Goal: Transaction & Acquisition: Purchase product/service

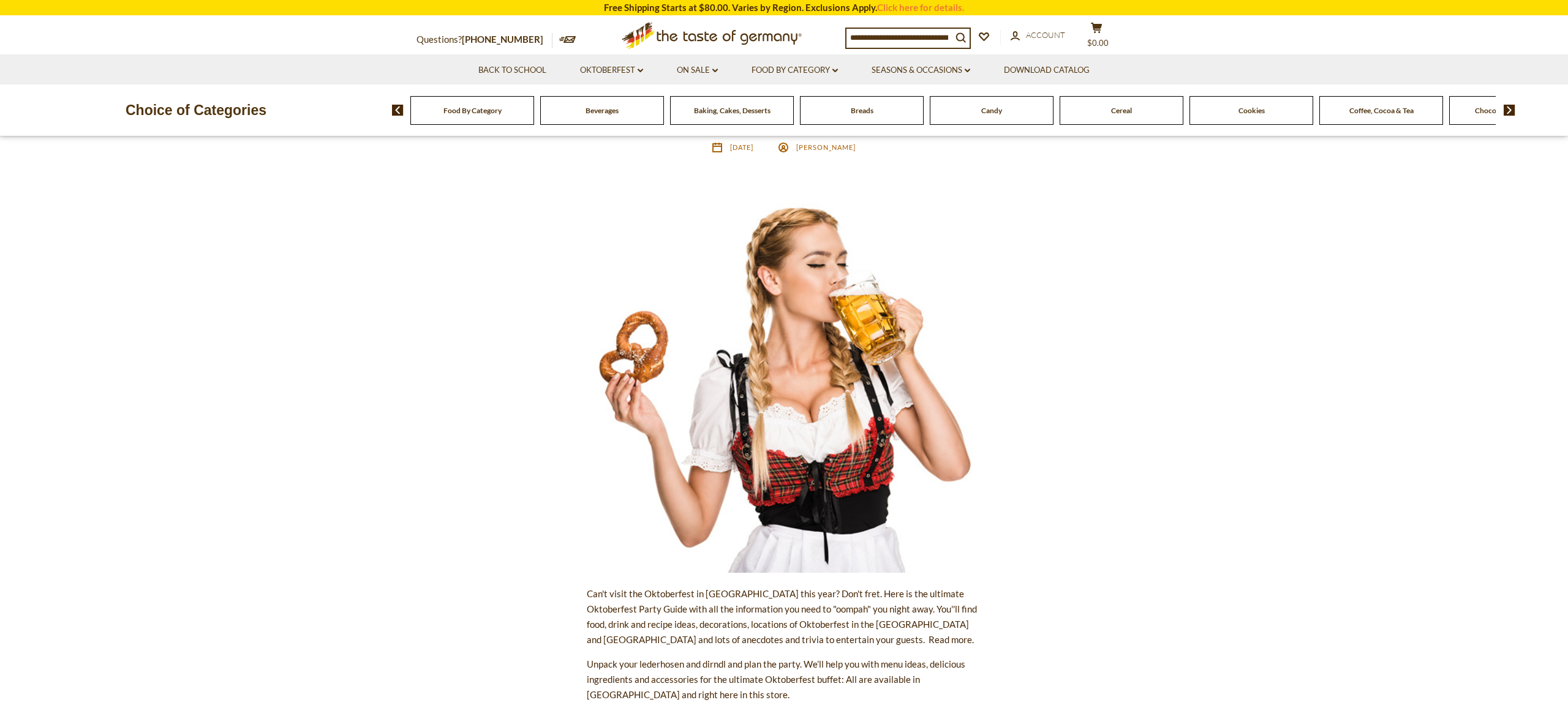
scroll to position [90, 0]
click at [857, 110] on span "Breads" at bounding box center [862, 110] width 23 height 9
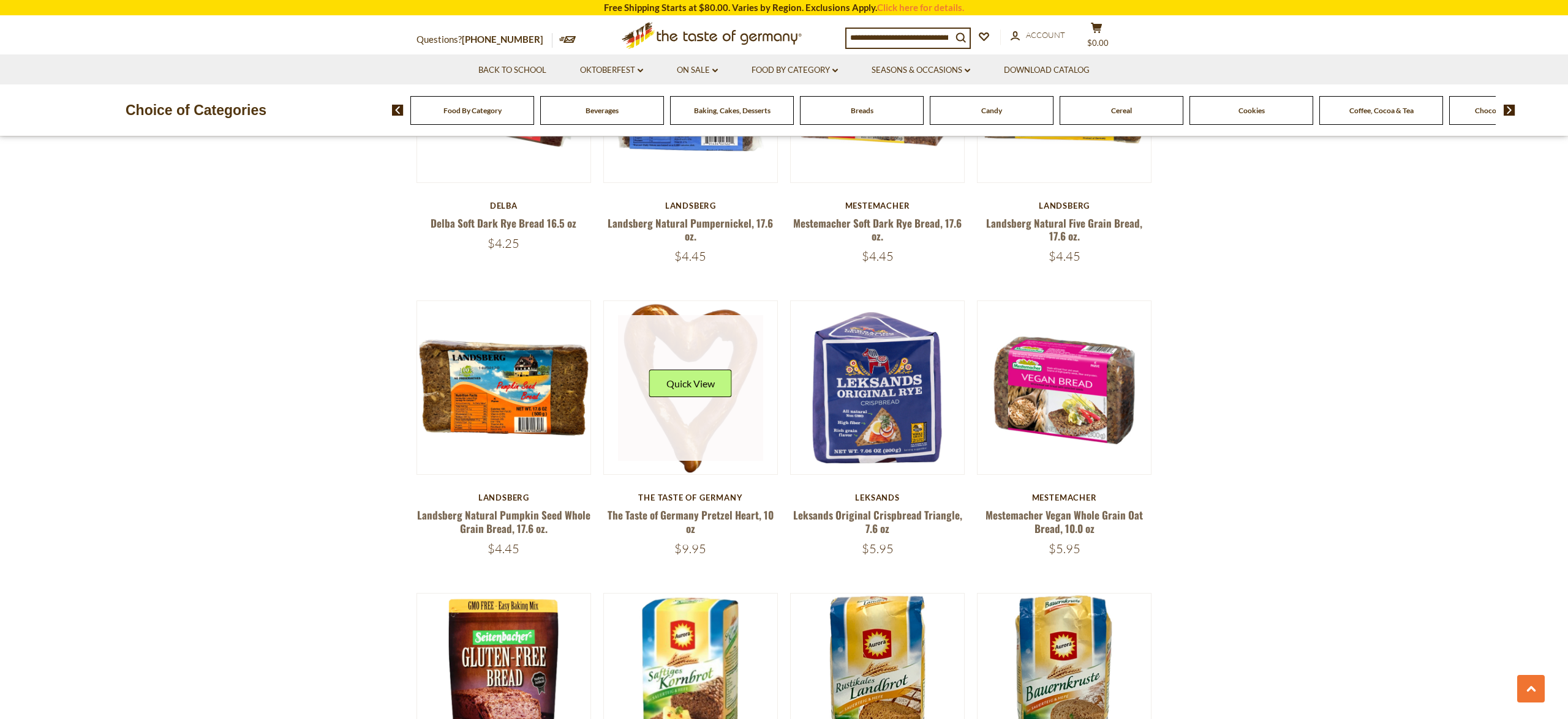
scroll to position [976, 0]
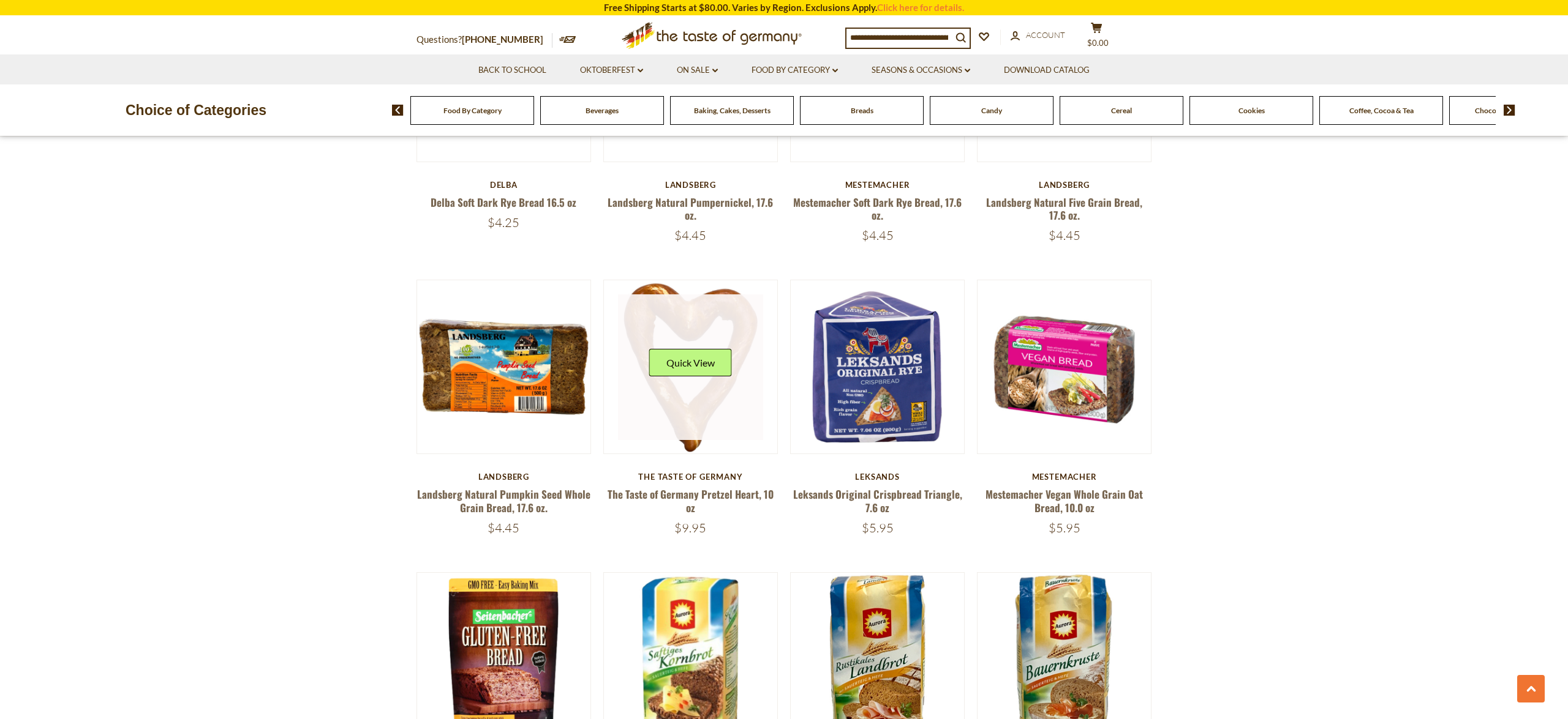
click at [688, 392] on link at bounding box center [691, 367] width 146 height 146
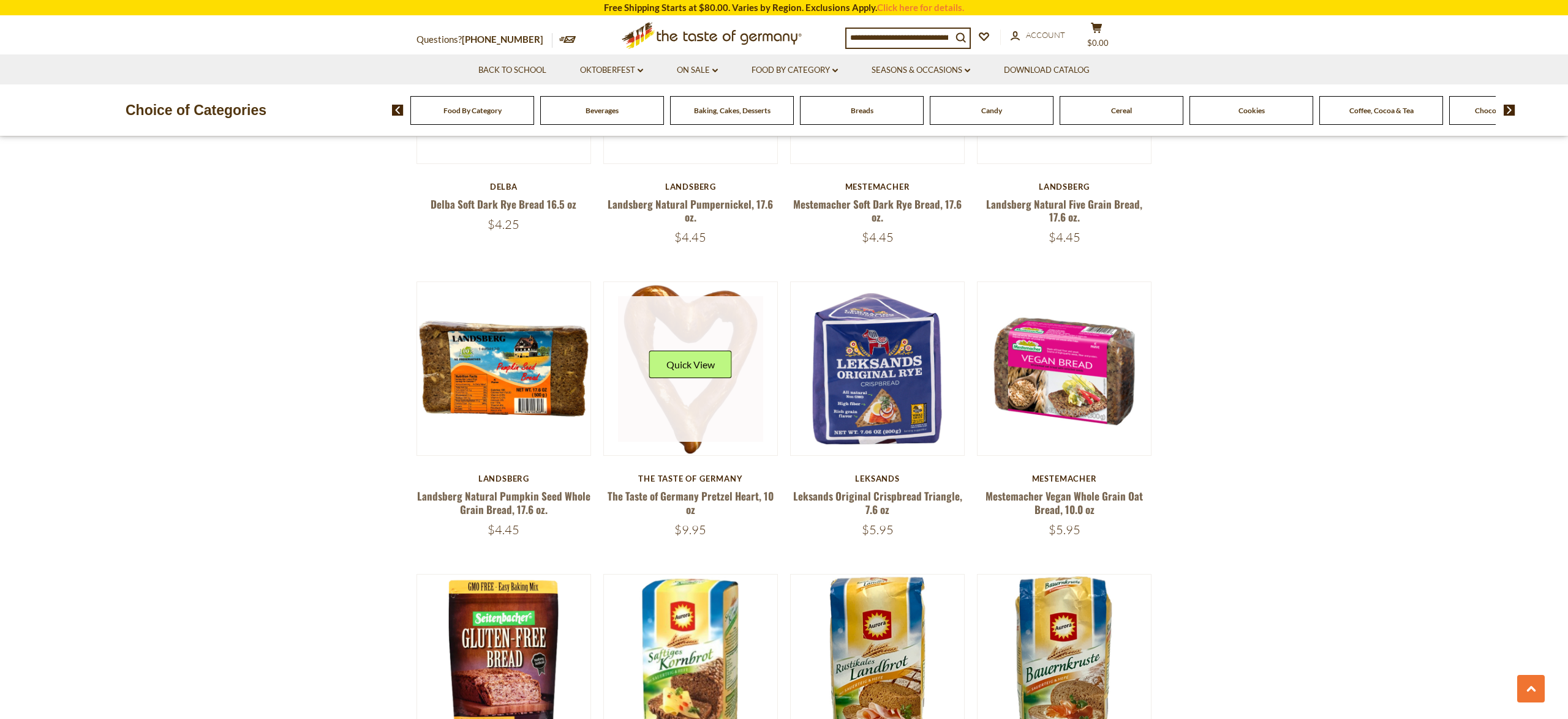
scroll to position [973, 0]
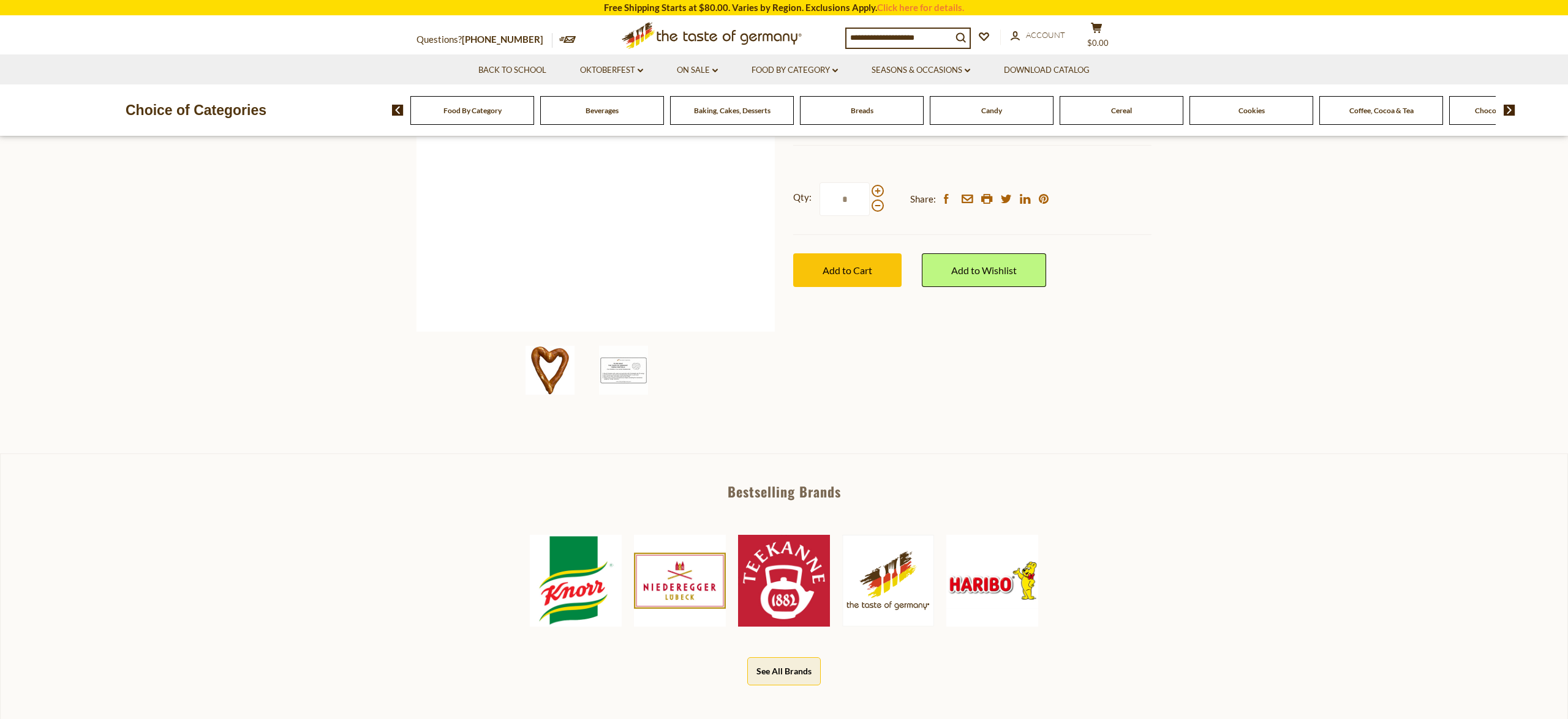
scroll to position [230, 0]
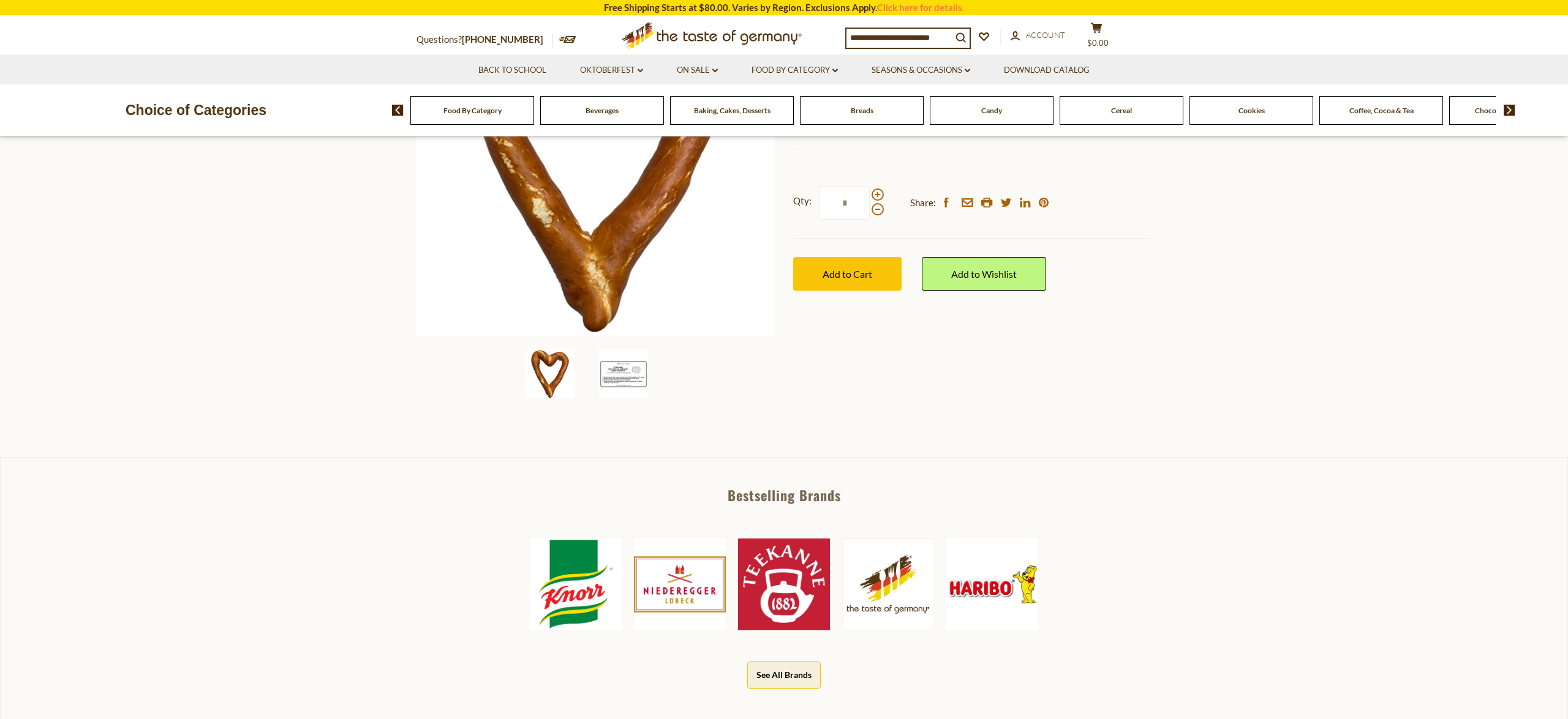
click at [625, 387] on img at bounding box center [623, 373] width 49 height 49
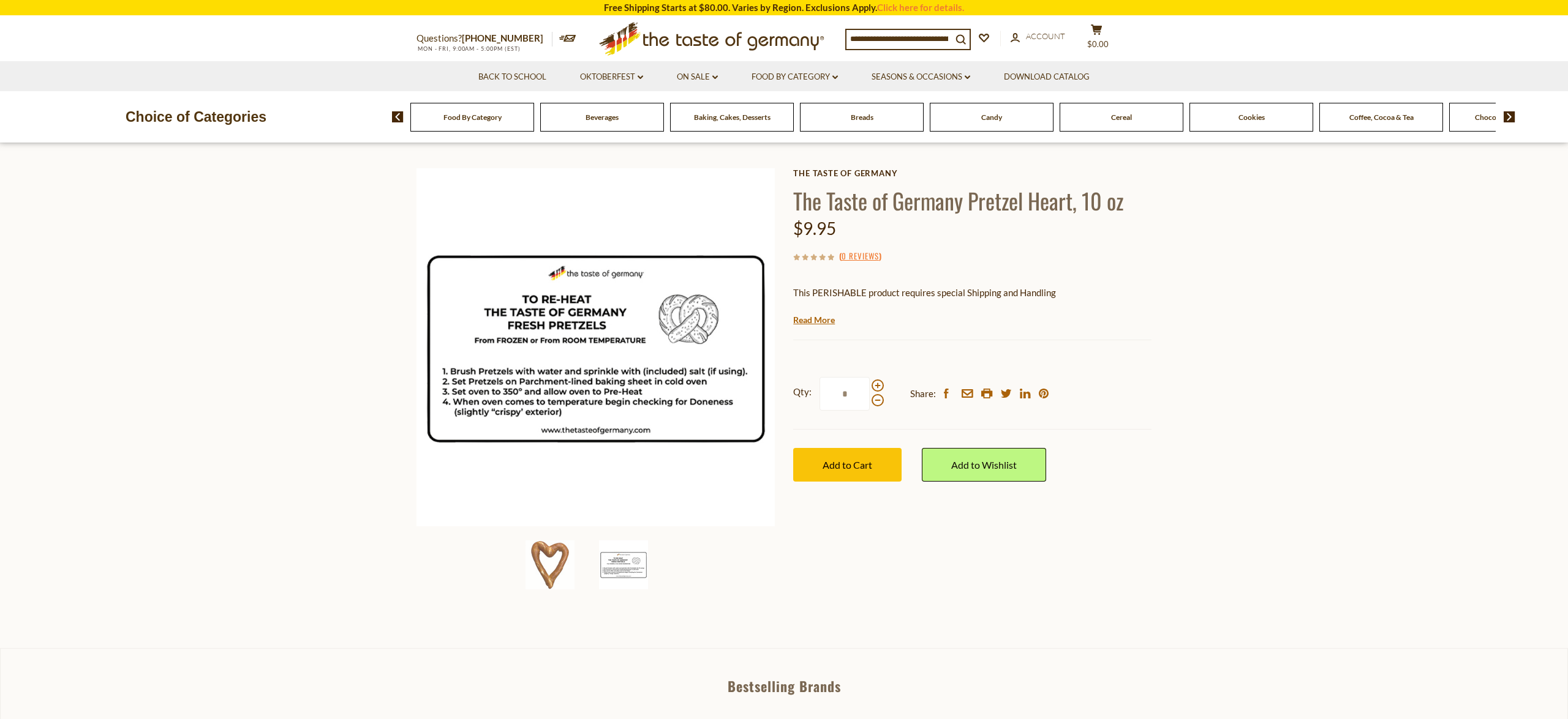
scroll to position [37, 0]
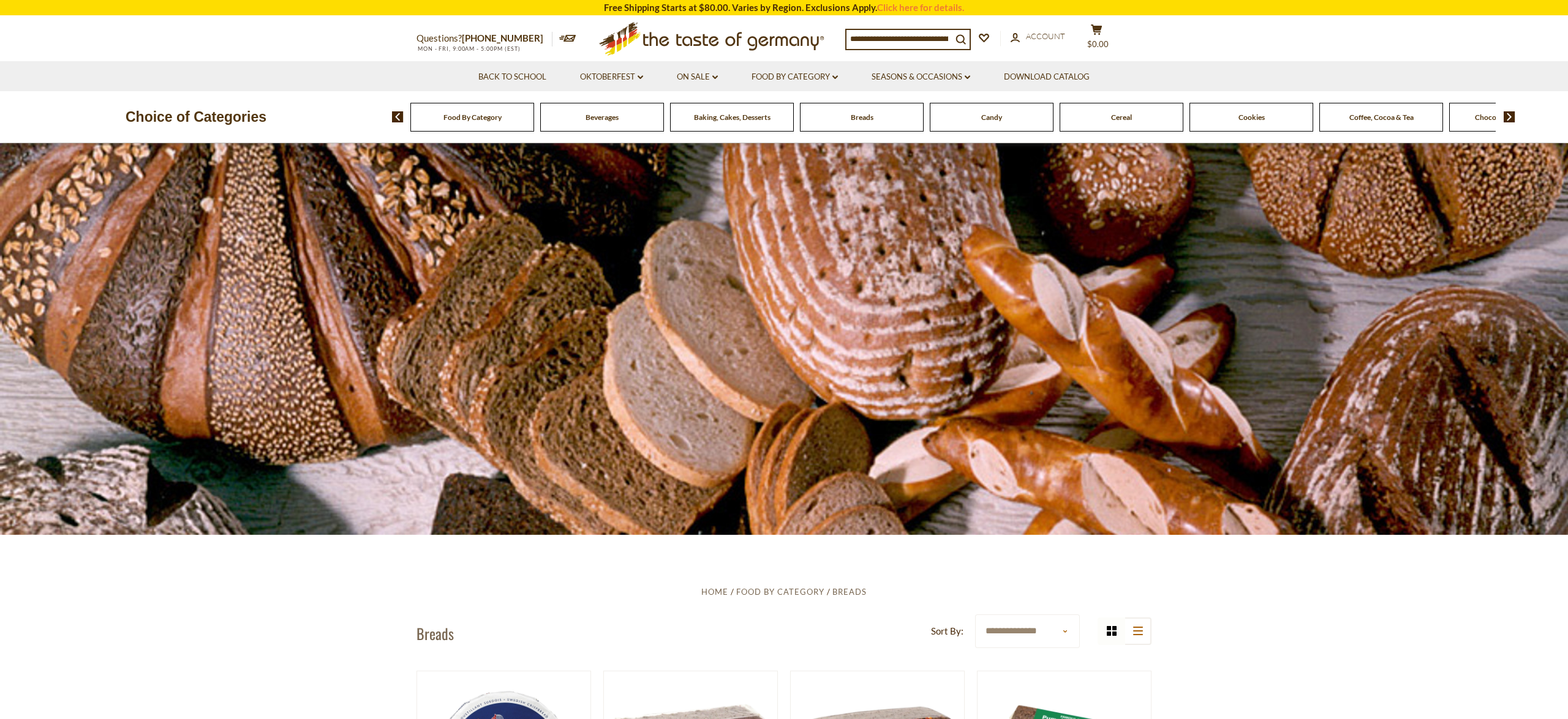
click at [397, 115] on img at bounding box center [398, 116] width 11 height 11
click at [483, 119] on span "Food By Category" at bounding box center [472, 117] width 58 height 9
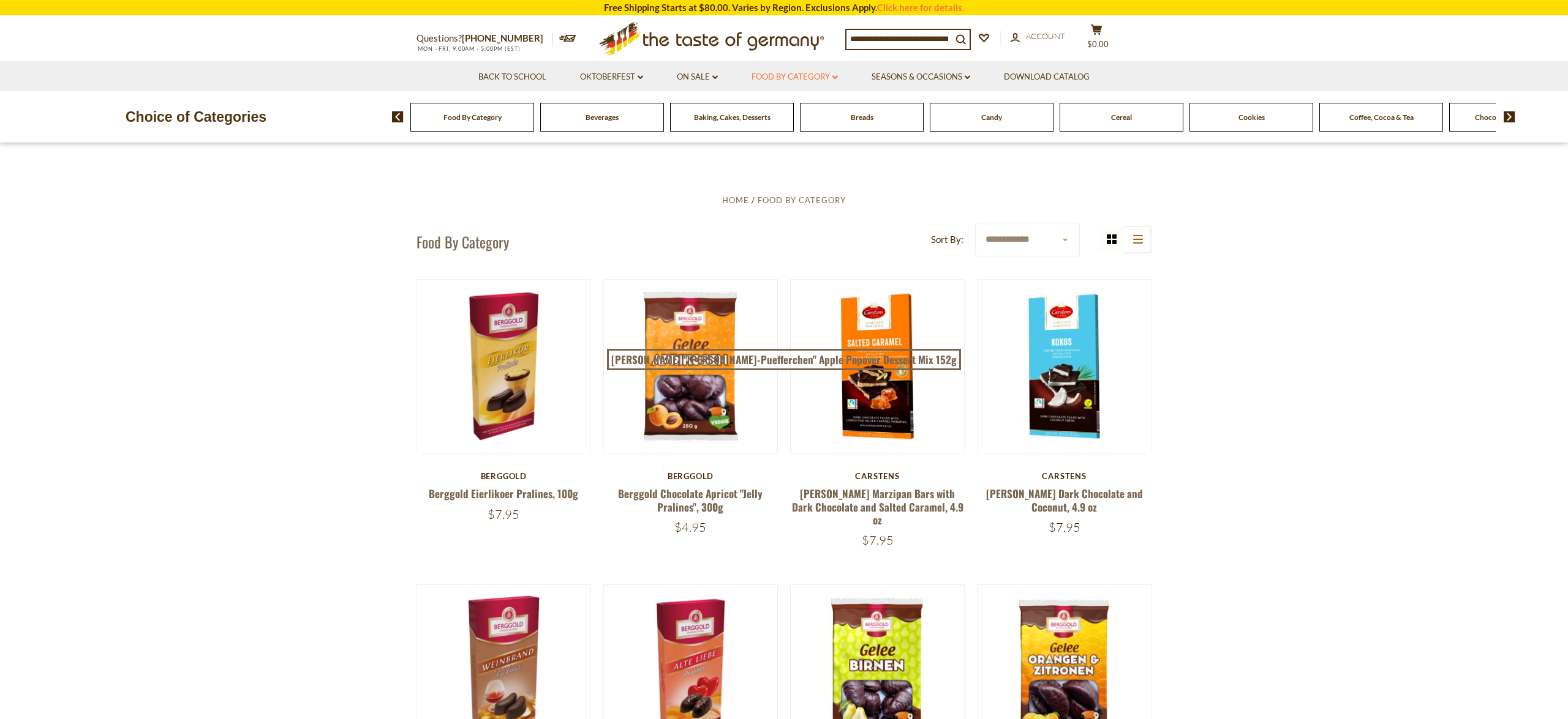
click at [834, 76] on icon at bounding box center [835, 77] width 6 height 4
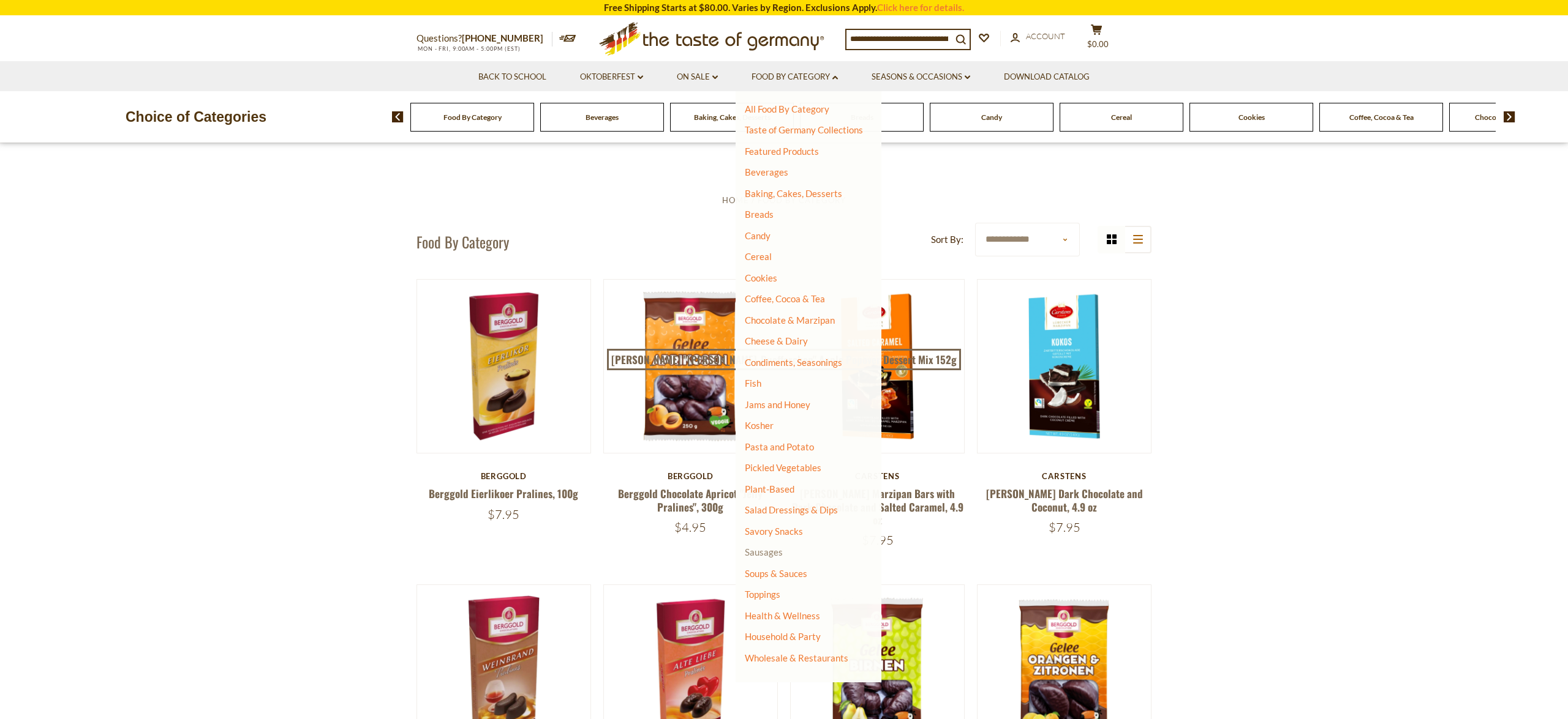
click at [769, 554] on link "Sausages" at bounding box center [764, 552] width 38 height 11
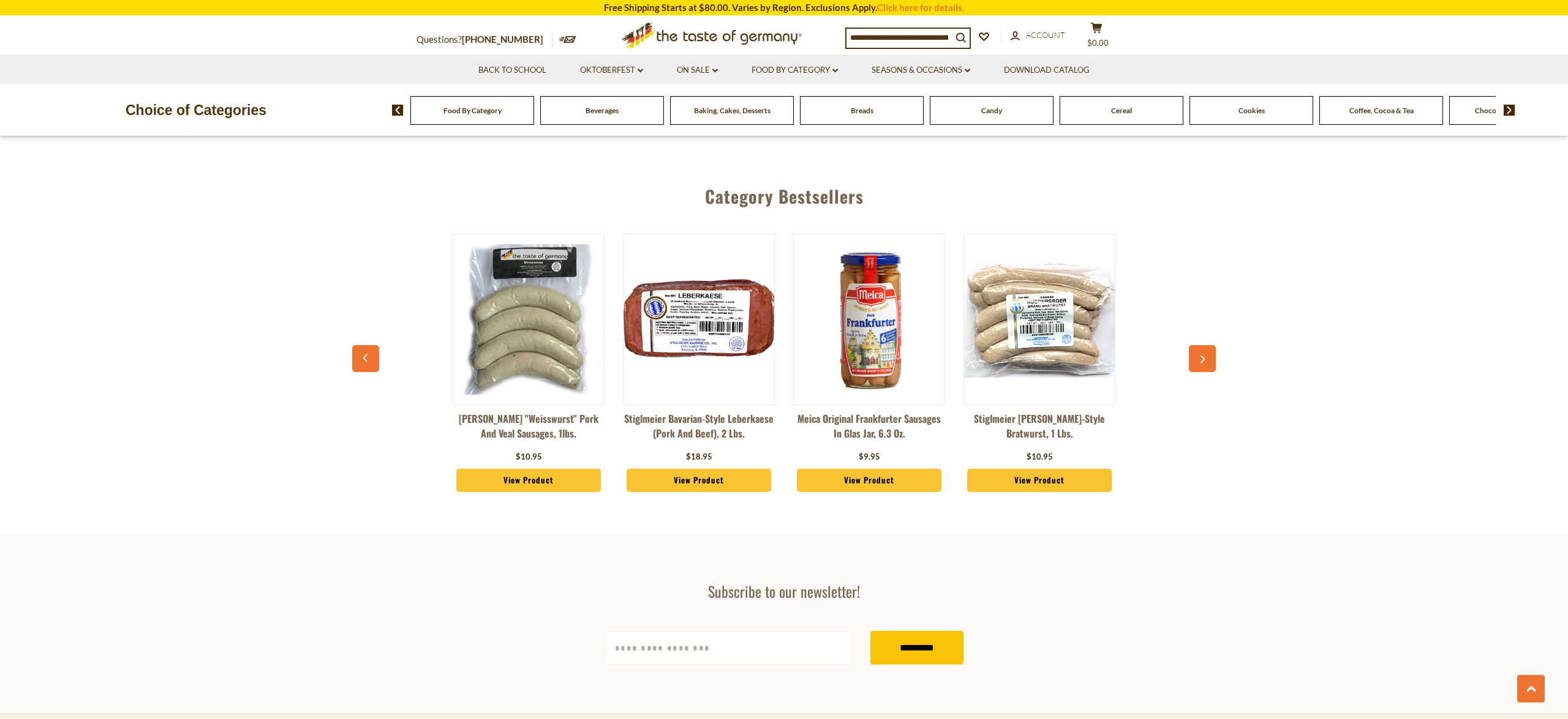
scroll to position [3357, 0]
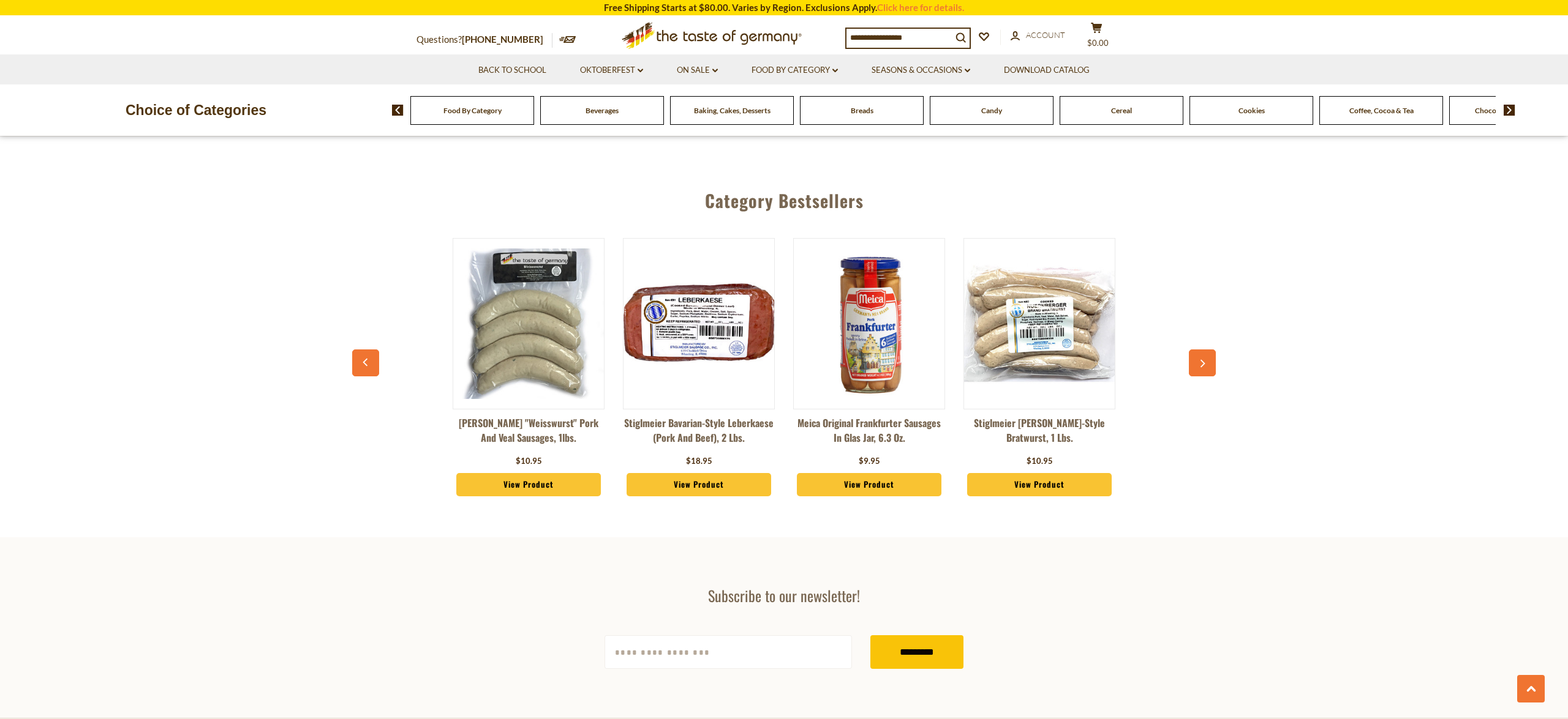
click at [1213, 349] on button "button" at bounding box center [1202, 363] width 27 height 27
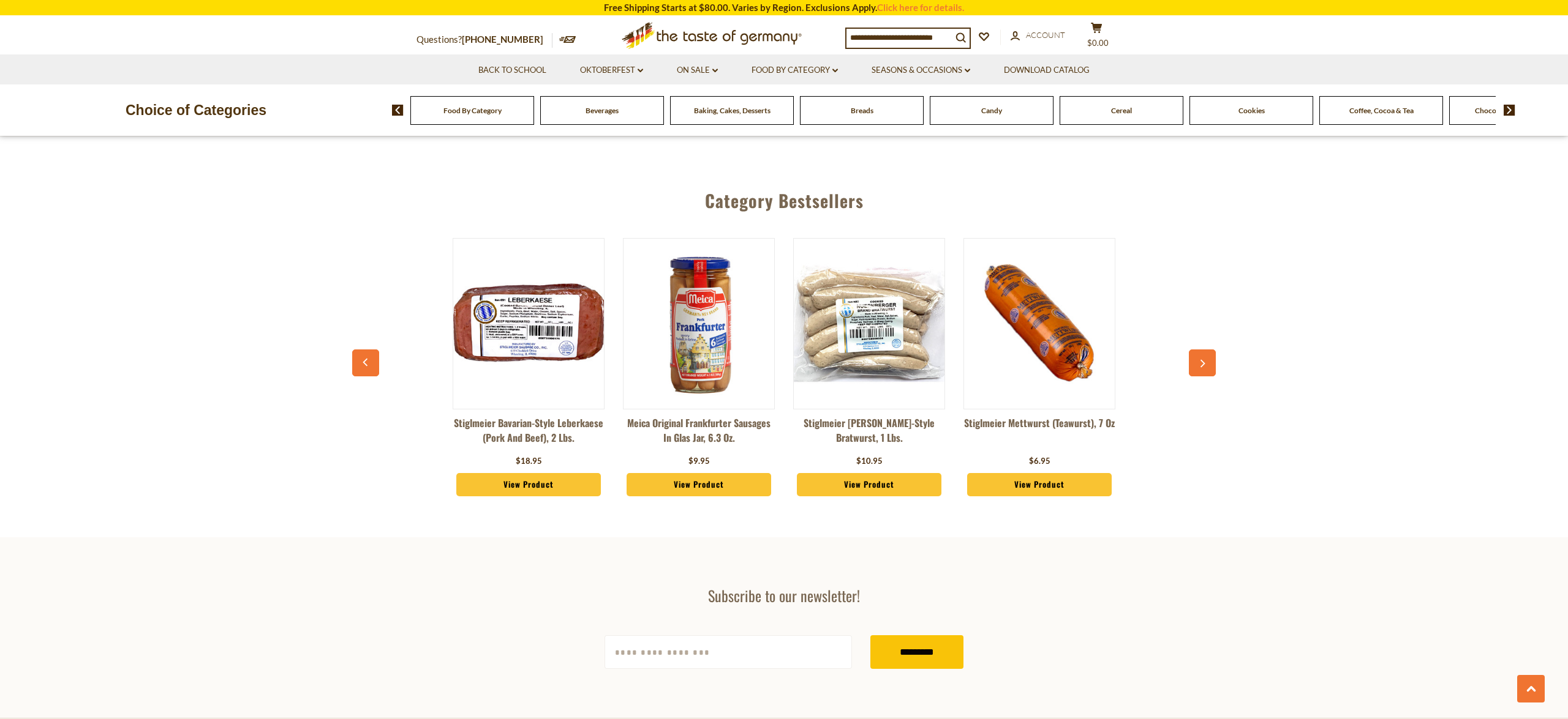
click at [1213, 349] on button "button" at bounding box center [1202, 363] width 27 height 27
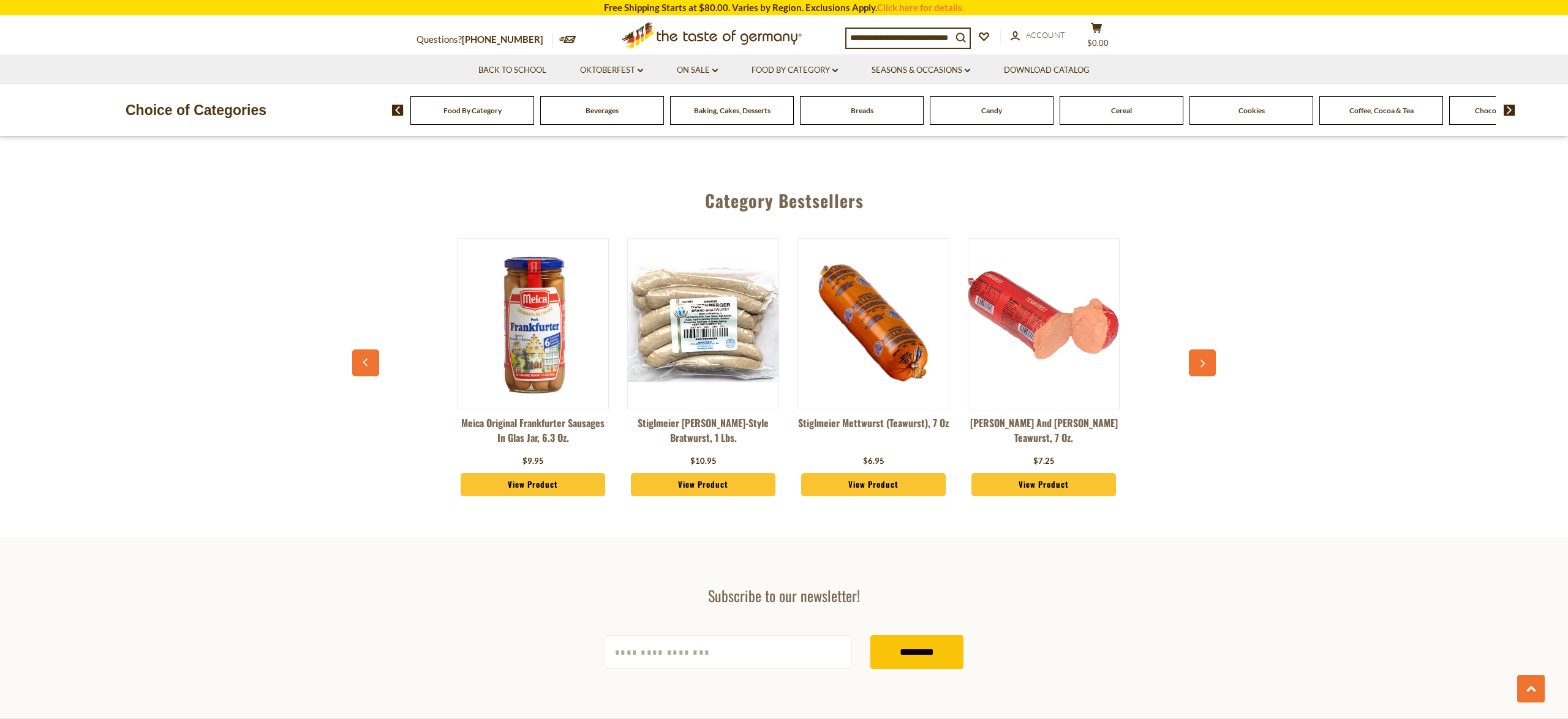
scroll to position [0, 341]
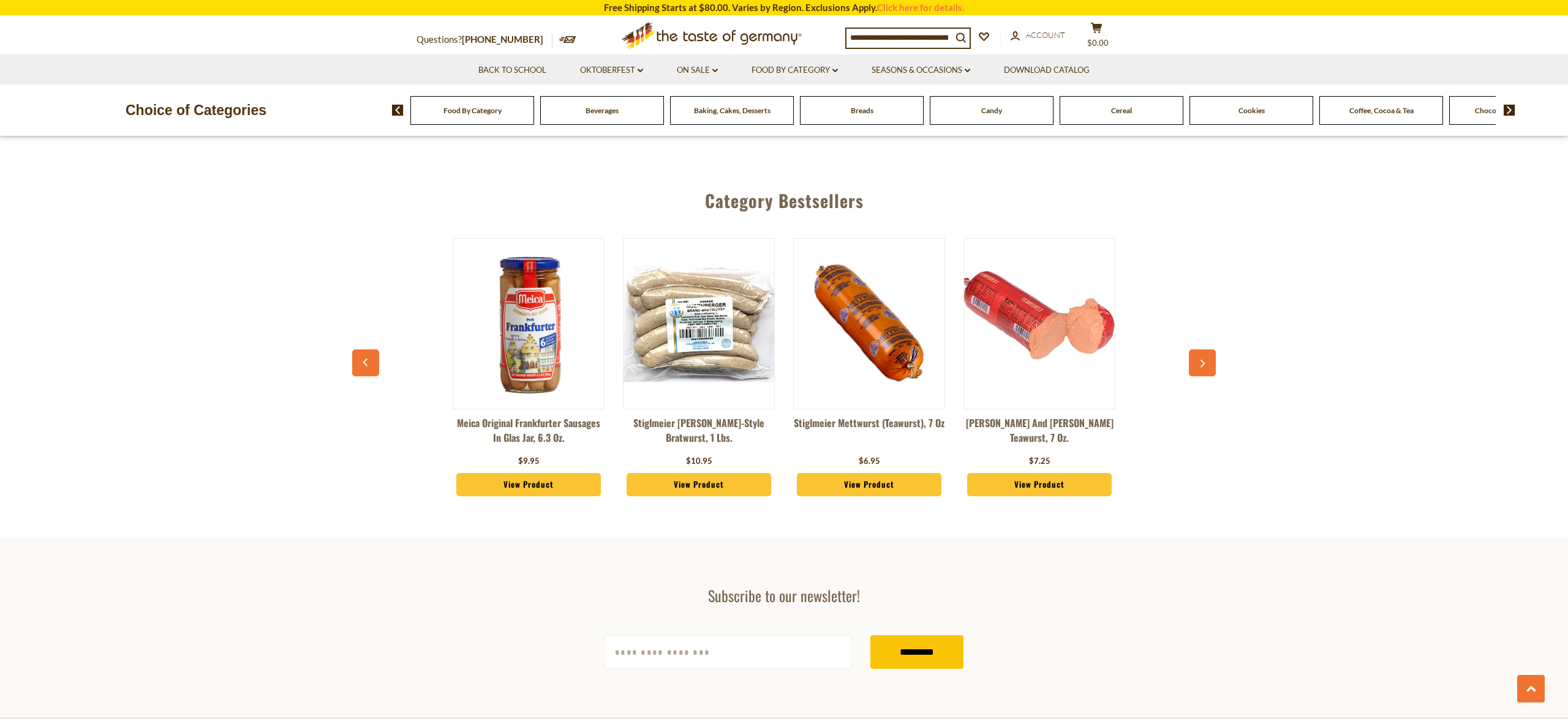
click at [1213, 349] on button "button" at bounding box center [1202, 363] width 27 height 27
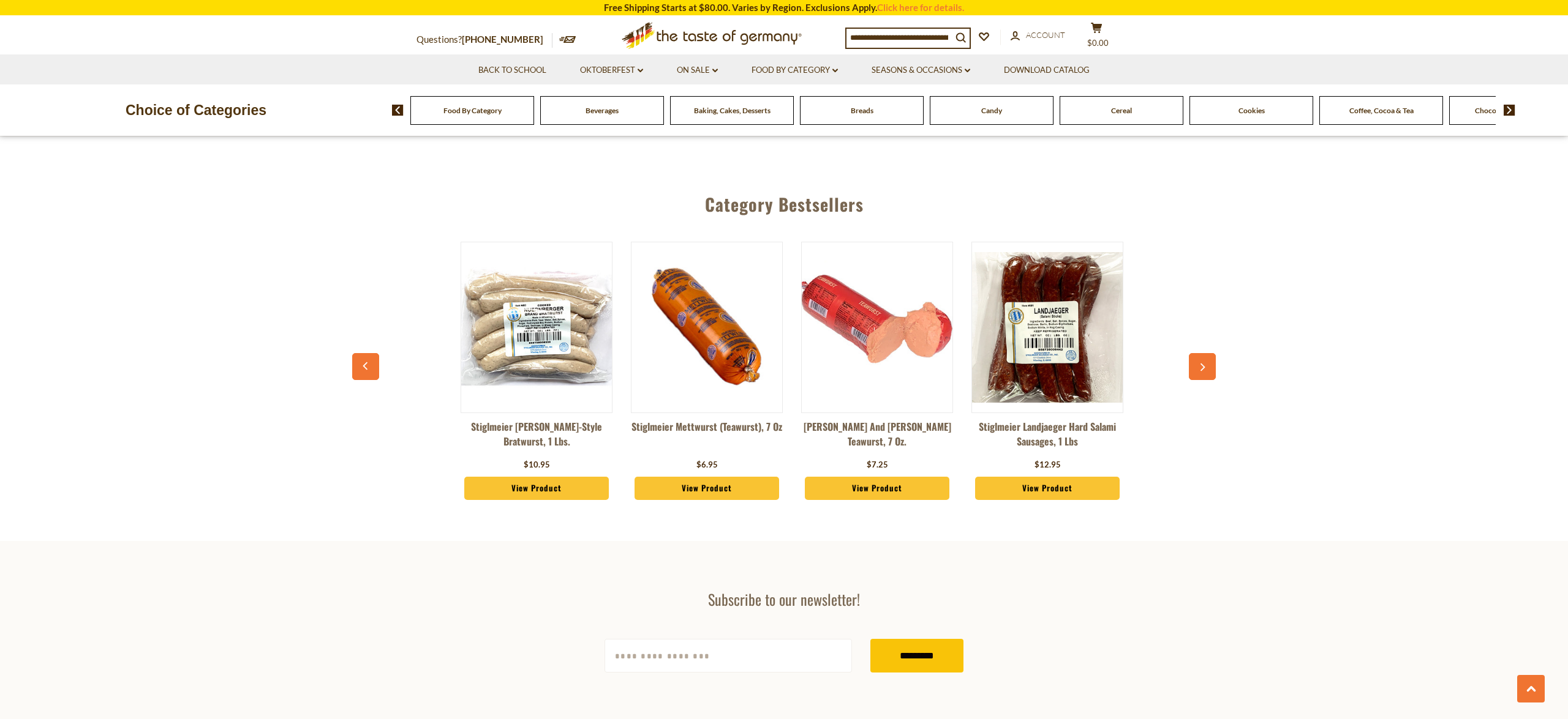
scroll to position [0, 511]
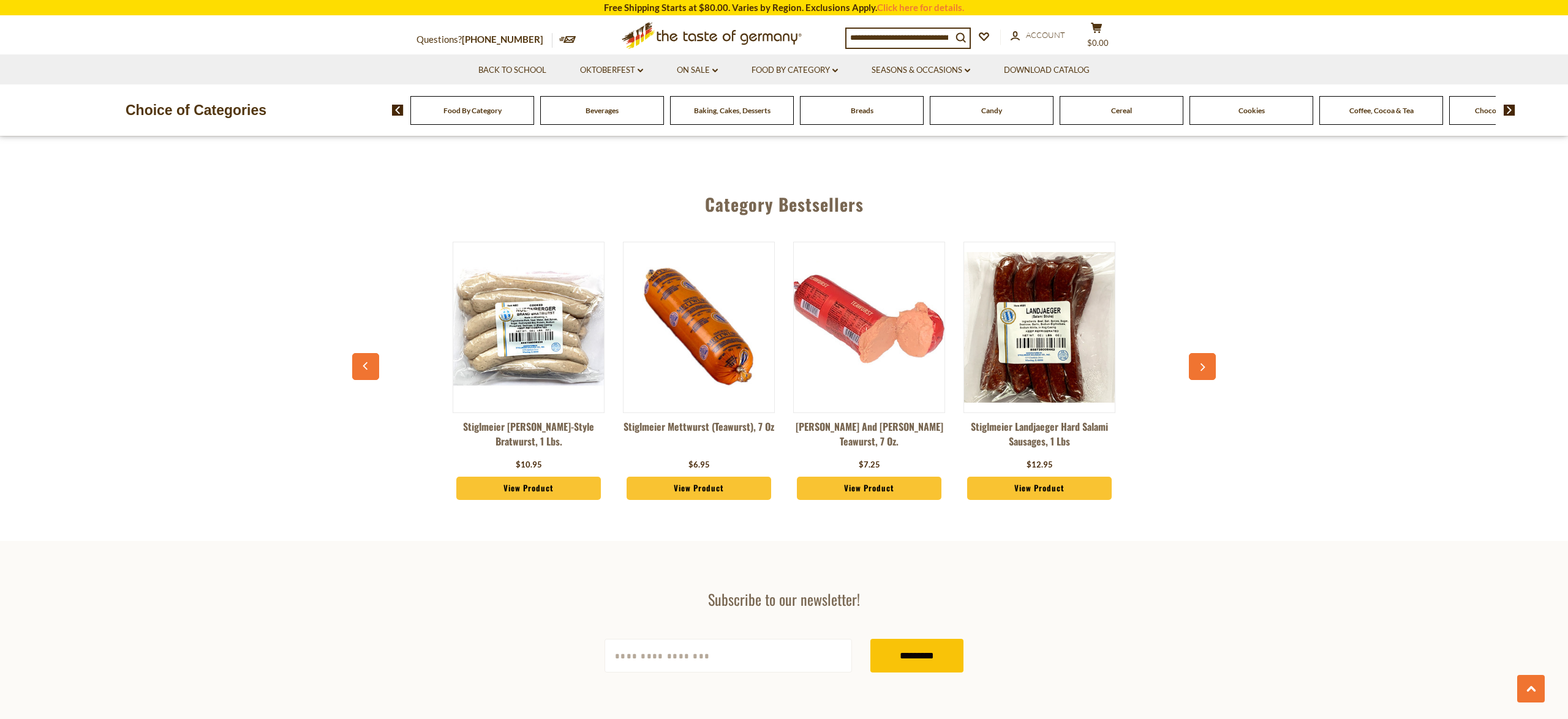
click at [1213, 353] on button "button" at bounding box center [1202, 366] width 27 height 27
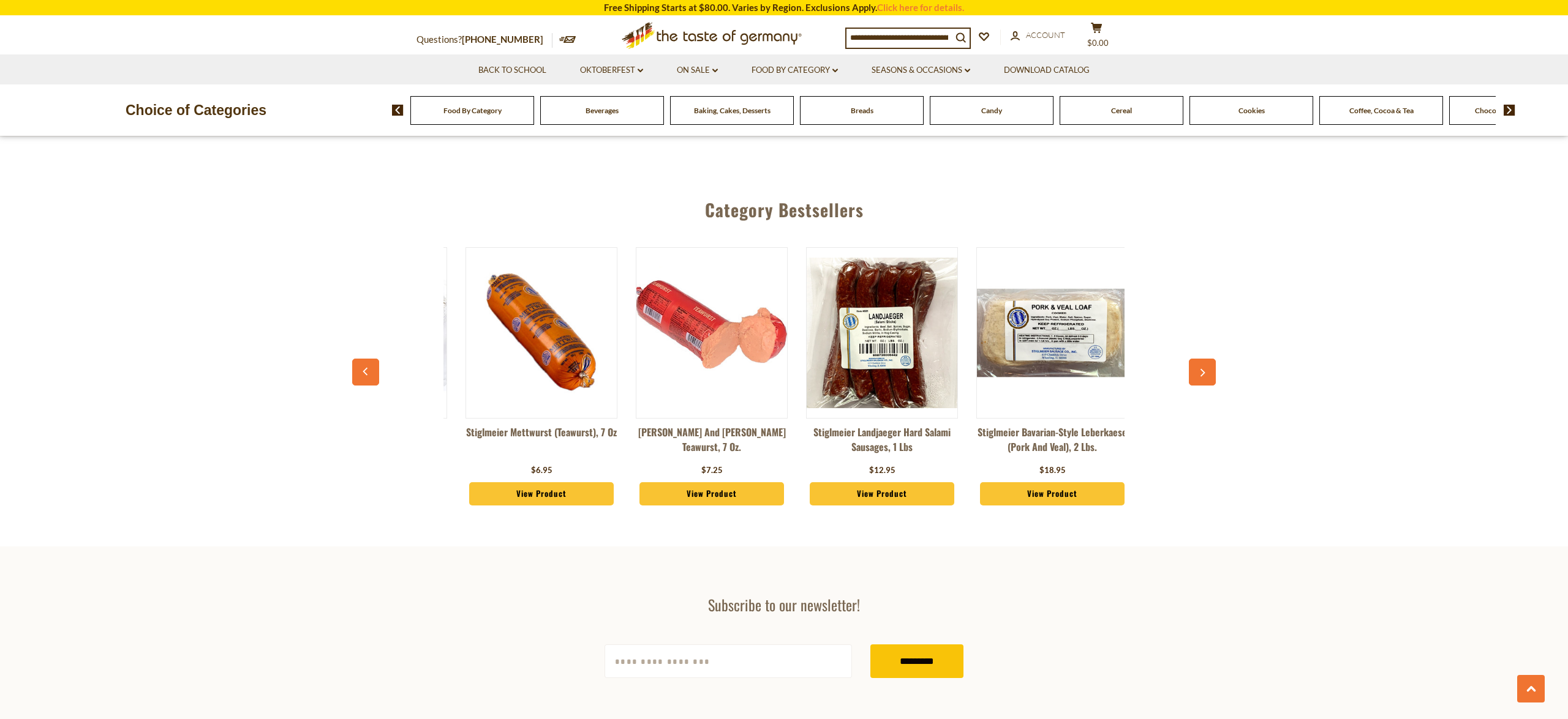
scroll to position [0, 681]
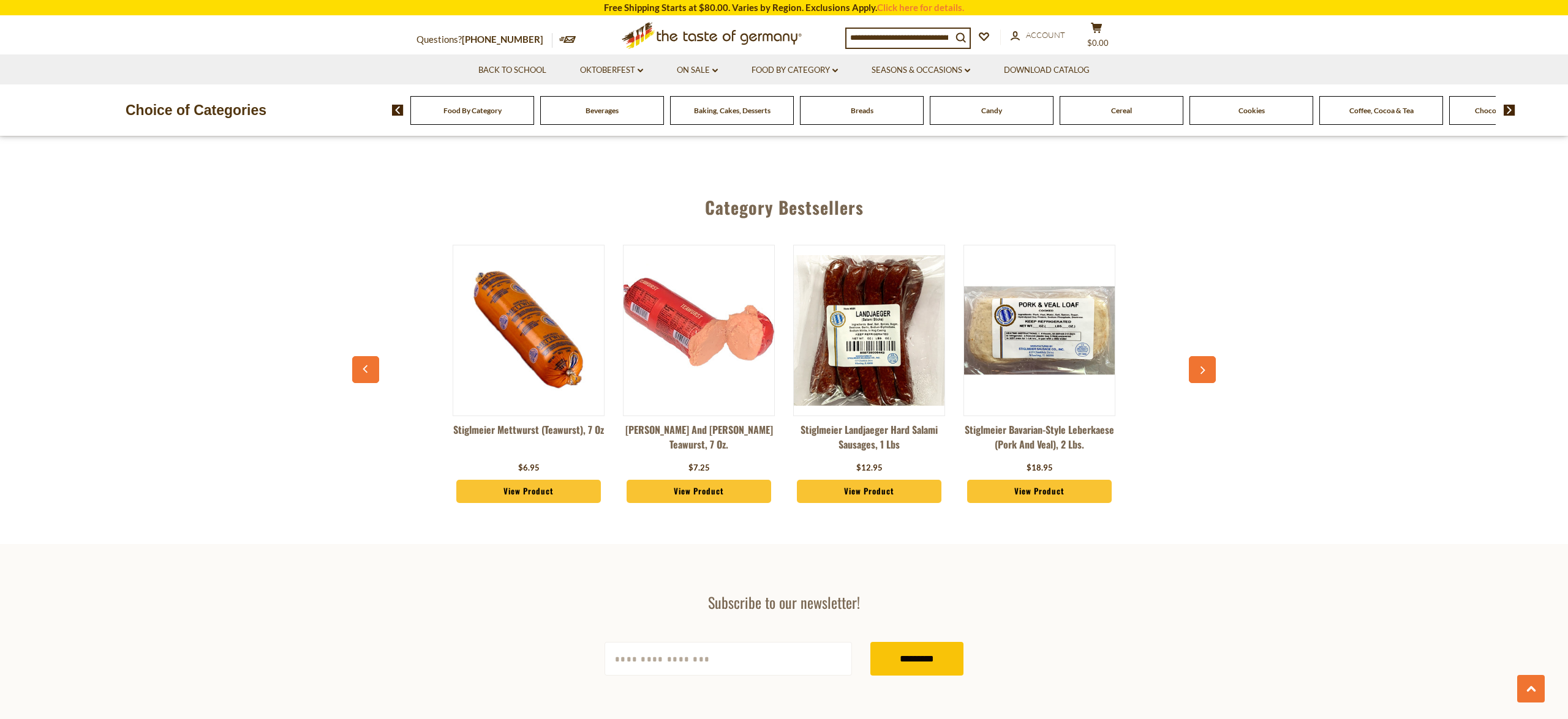
click at [1213, 356] on button "button" at bounding box center [1202, 370] width 27 height 27
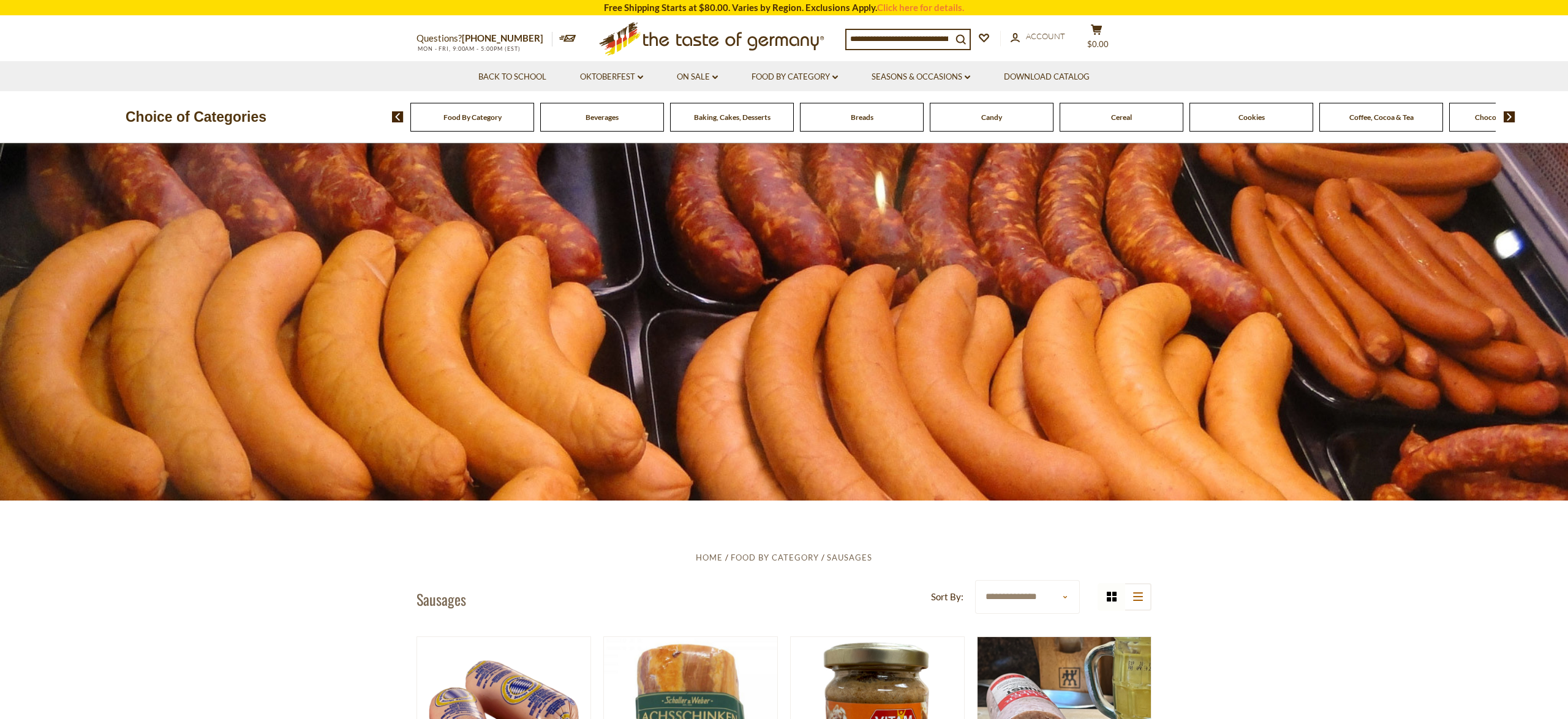
scroll to position [0, 0]
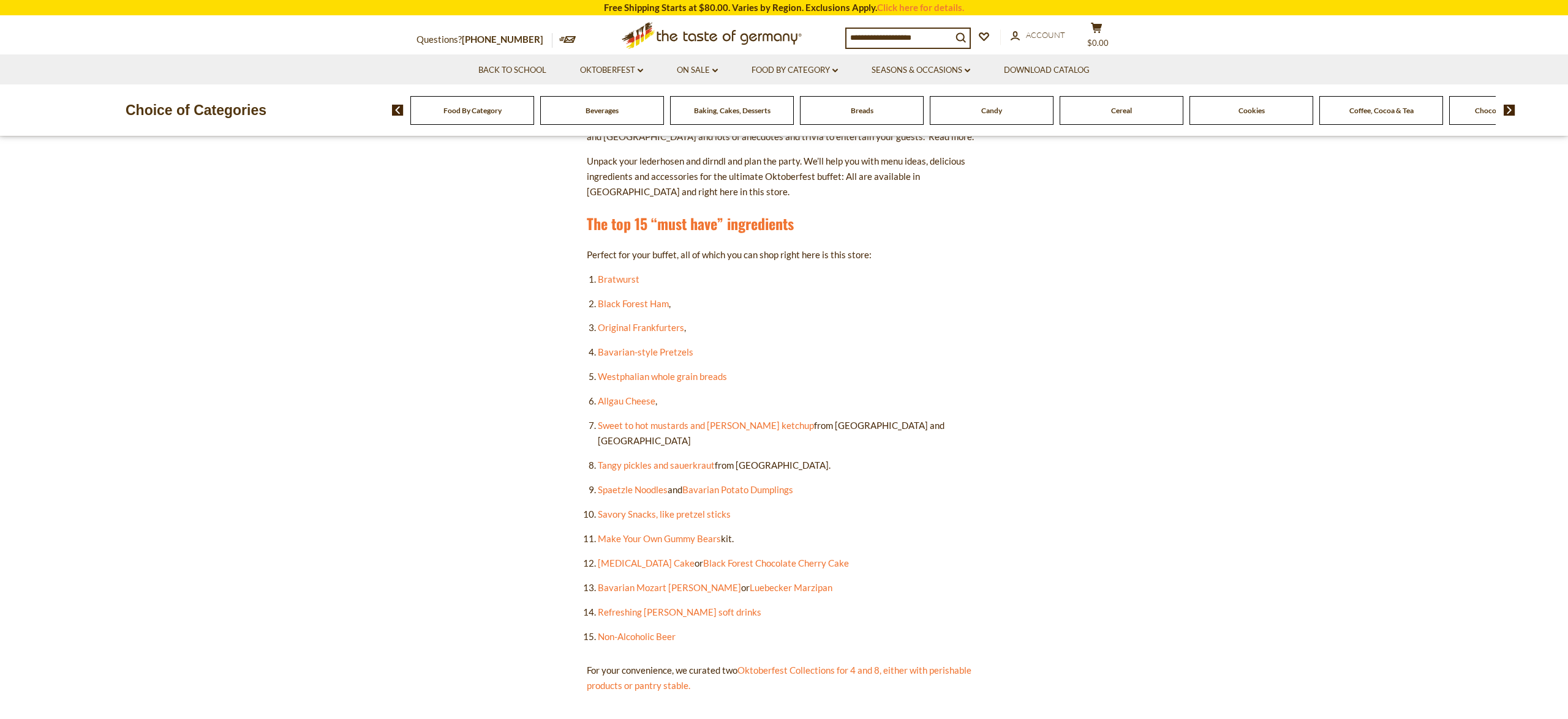
scroll to position [599, 0]
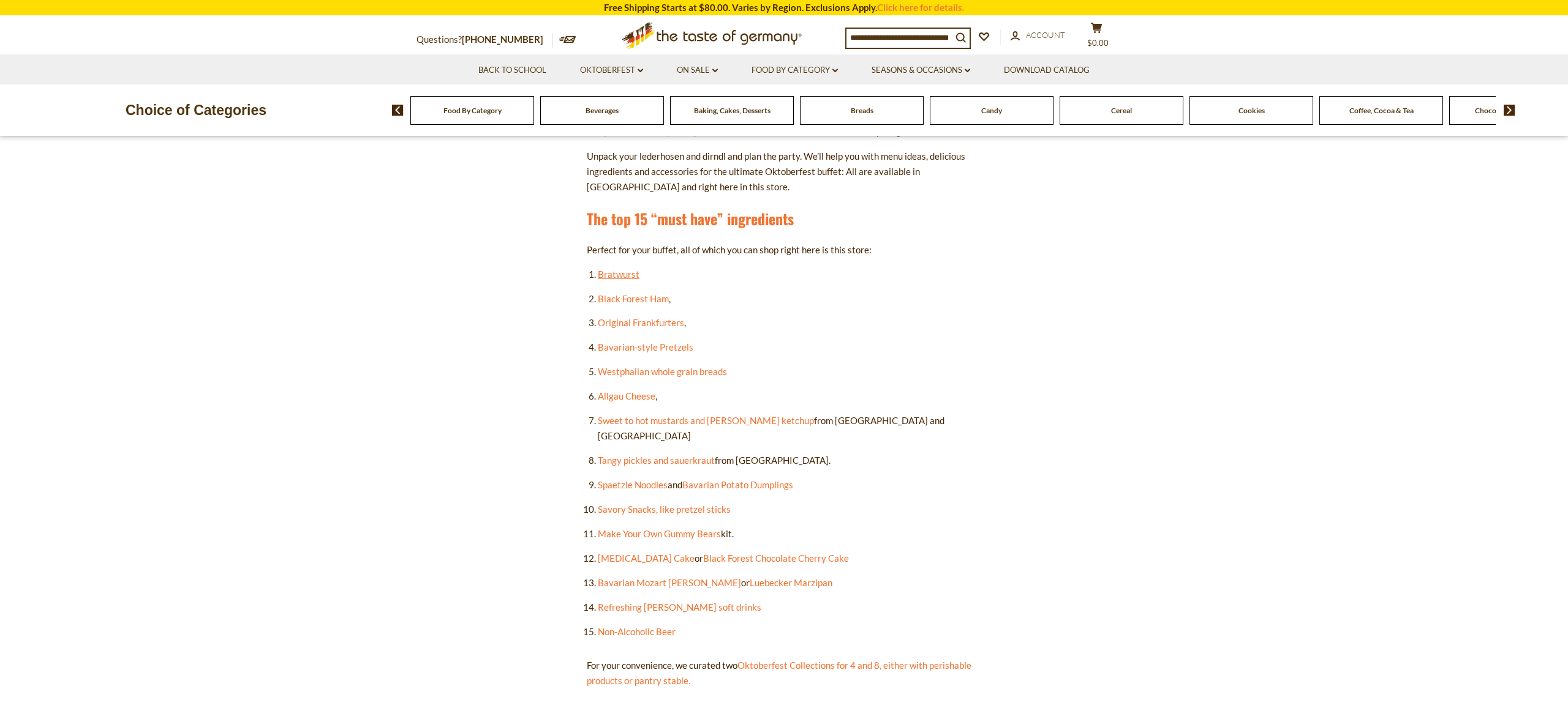
click at [619, 277] on link "Bratwurst" at bounding box center [619, 274] width 42 height 11
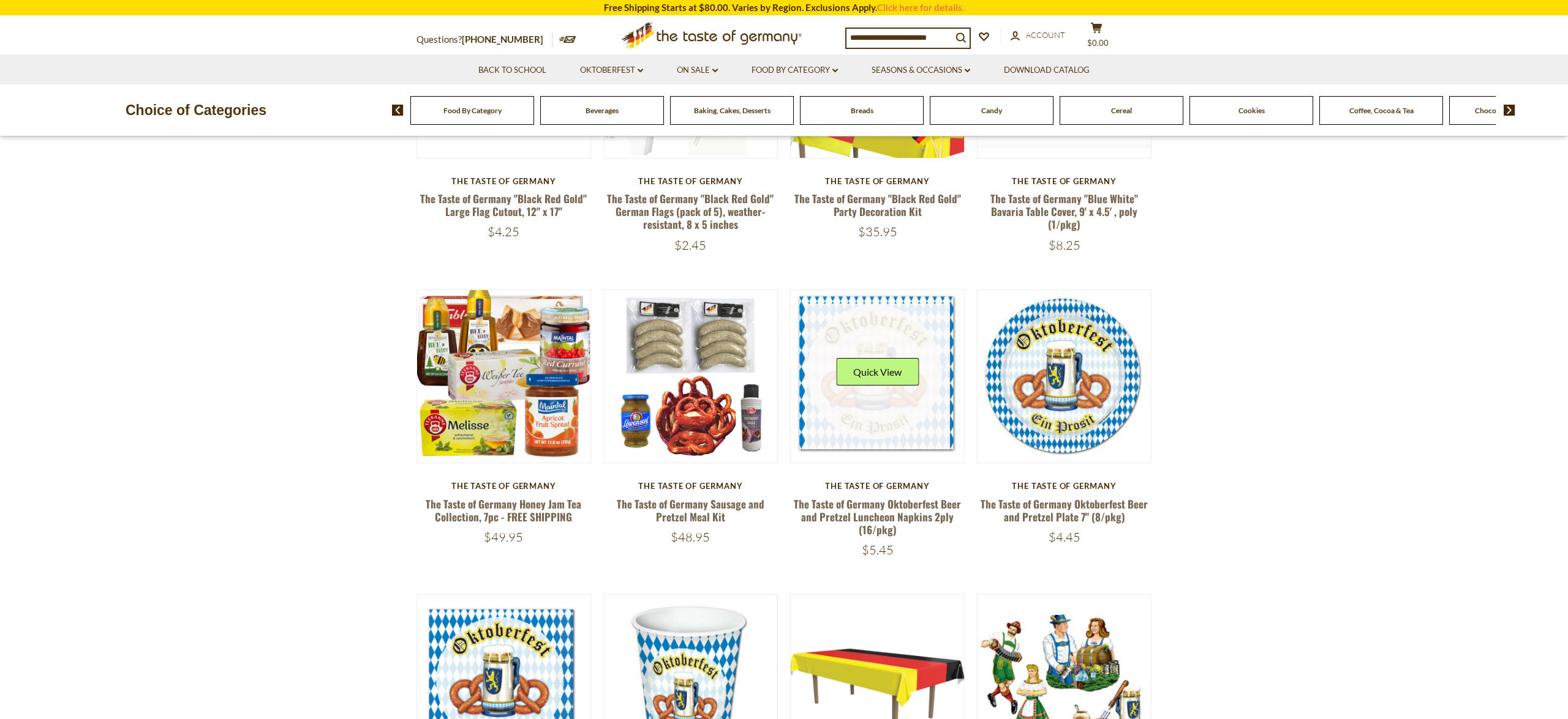
scroll to position [561, 0]
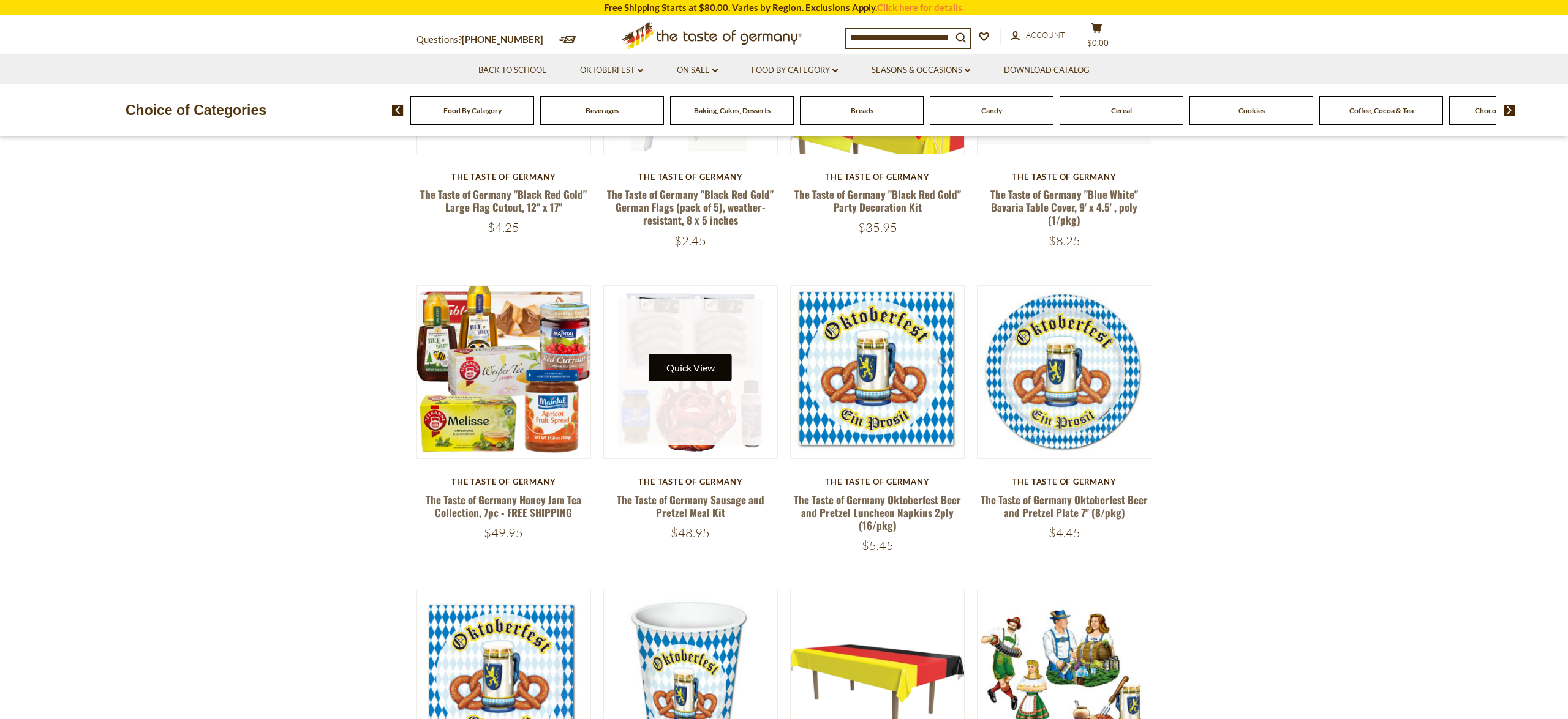
click at [685, 372] on button "Quick View" at bounding box center [690, 368] width 83 height 28
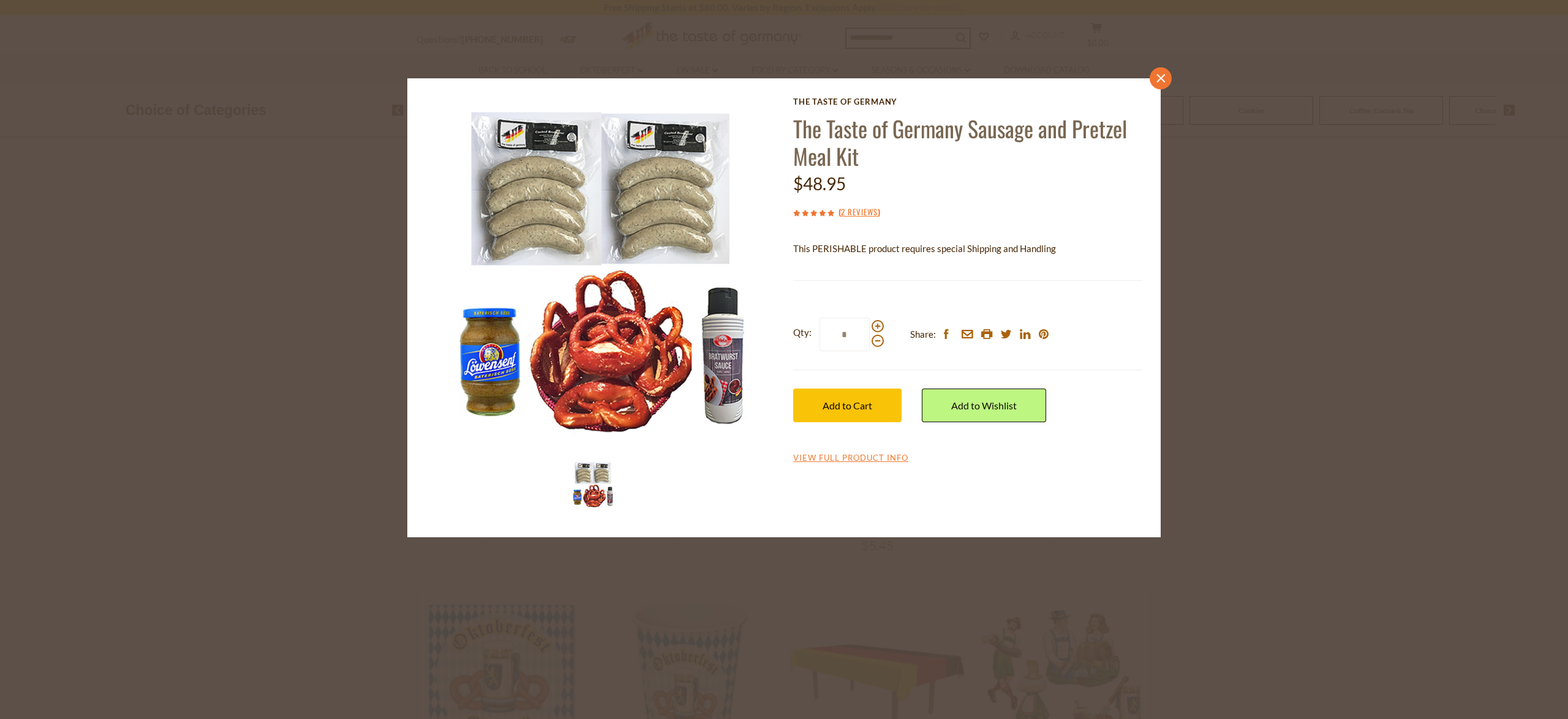
click at [1158, 85] on link "close" at bounding box center [1160, 78] width 22 height 22
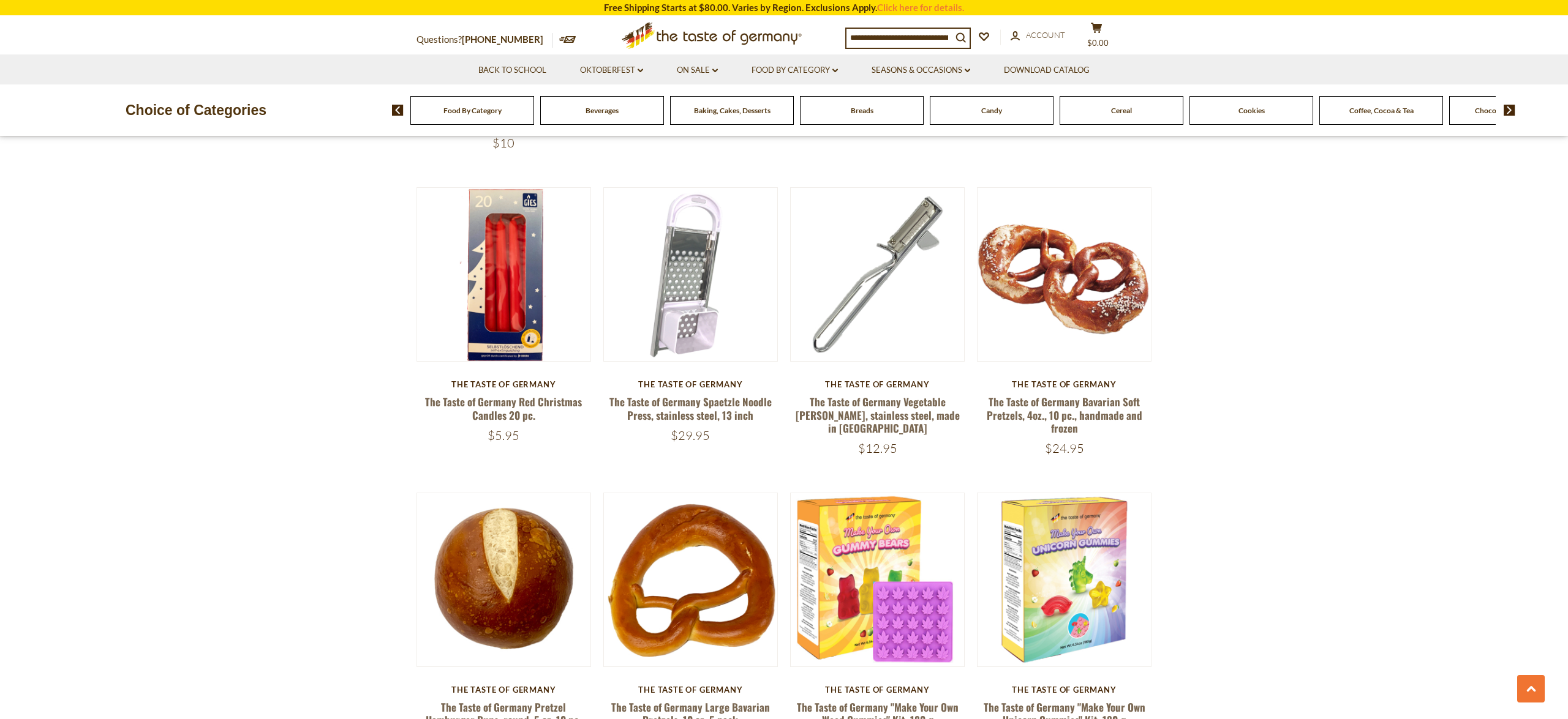
scroll to position [1860, 0]
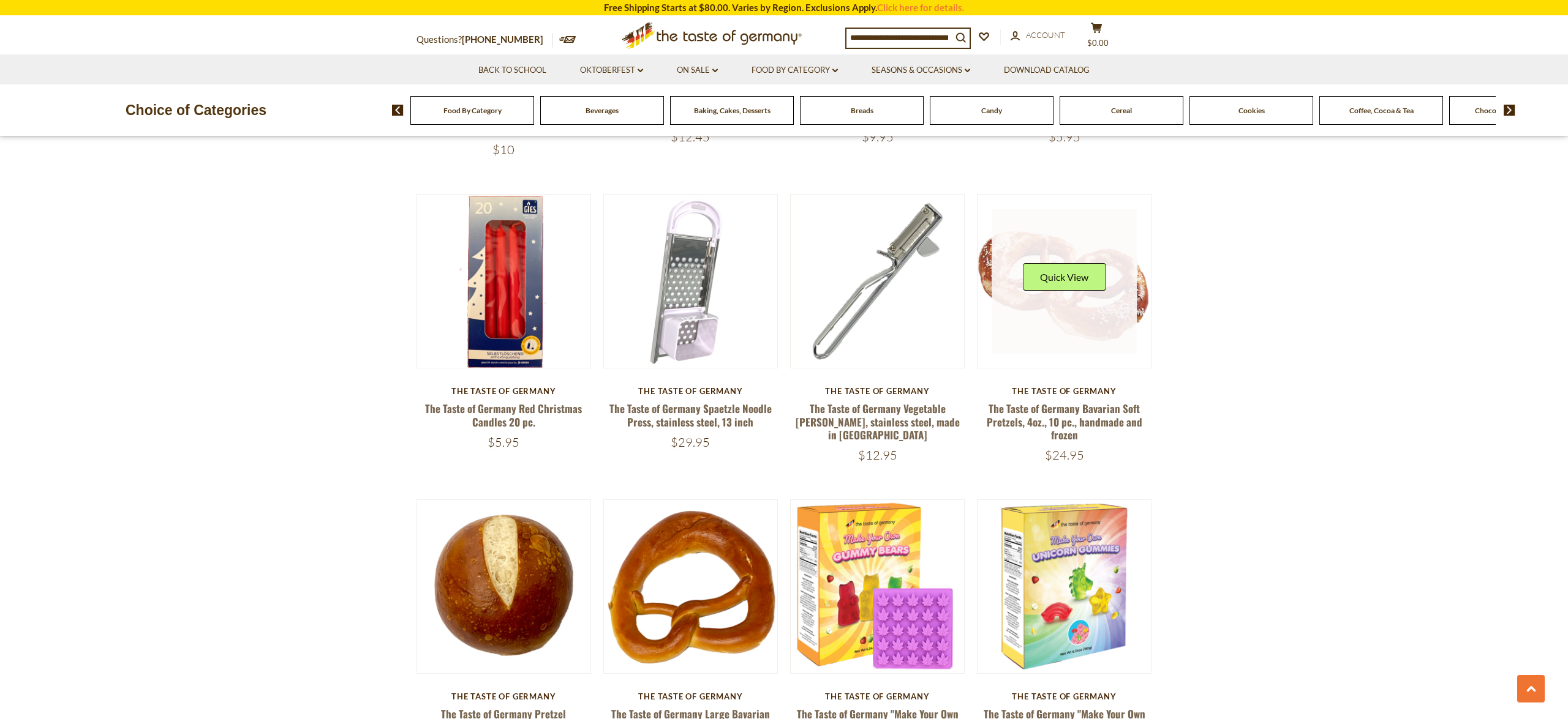
click at [1072, 327] on link at bounding box center [1065, 282] width 146 height 146
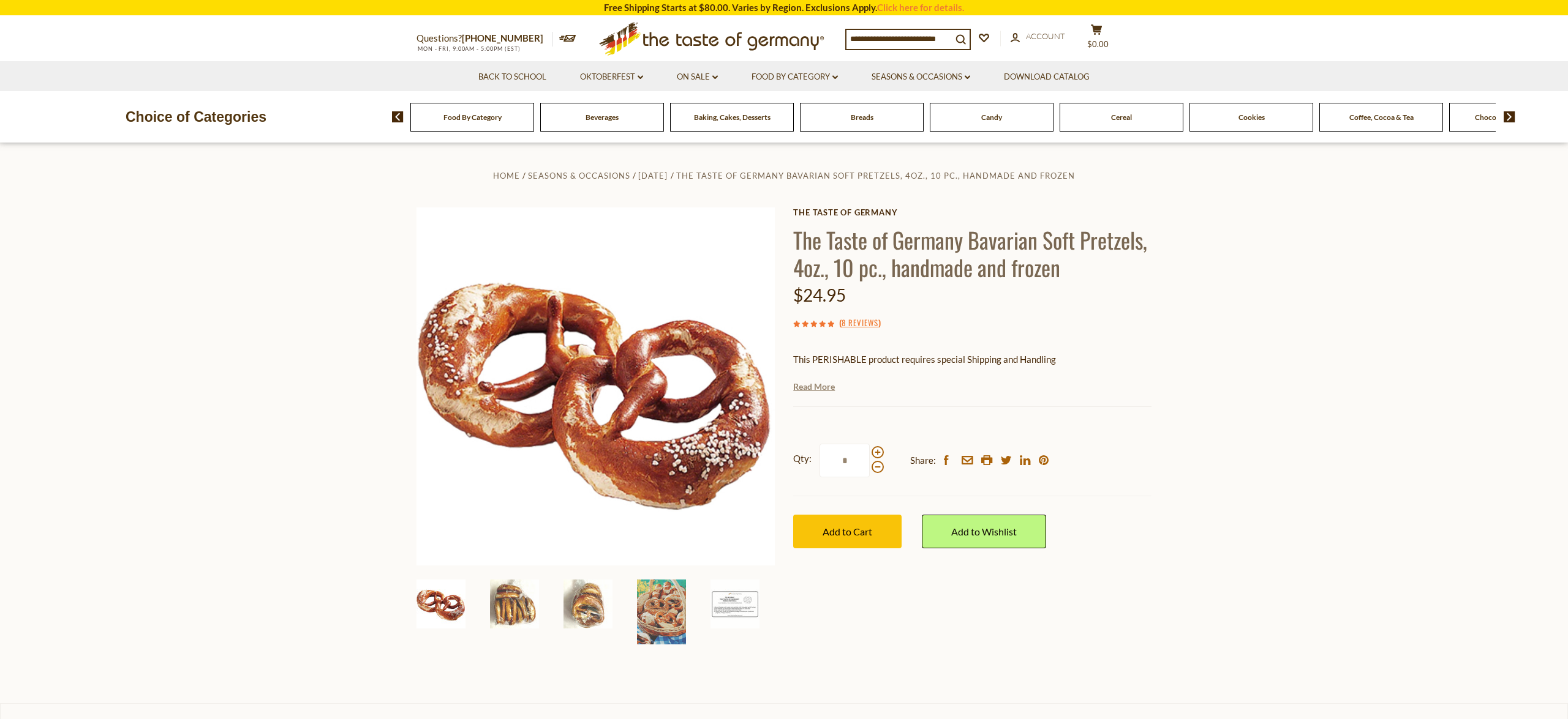
click at [815, 390] on link "Read More" at bounding box center [814, 387] width 42 height 12
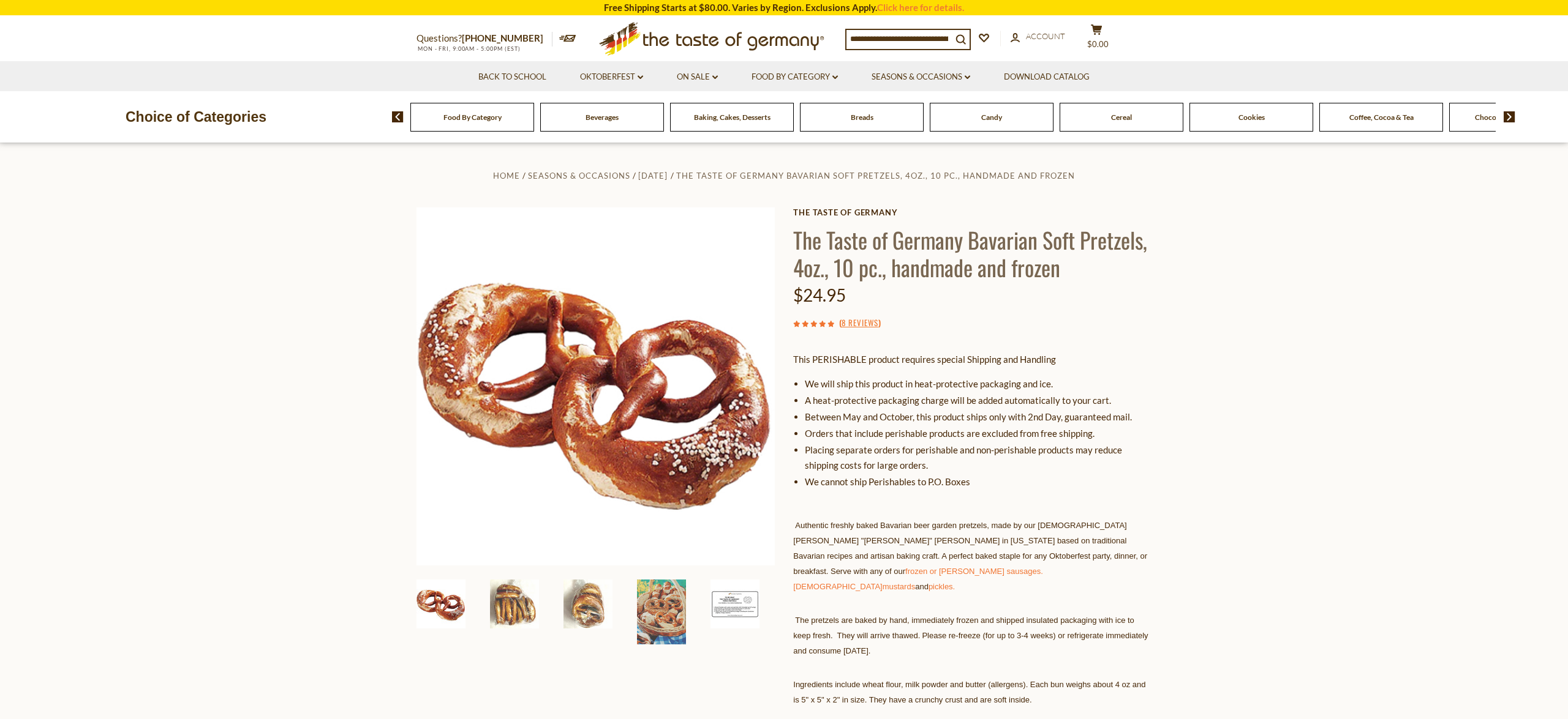
click at [732, 609] on img at bounding box center [735, 604] width 49 height 49
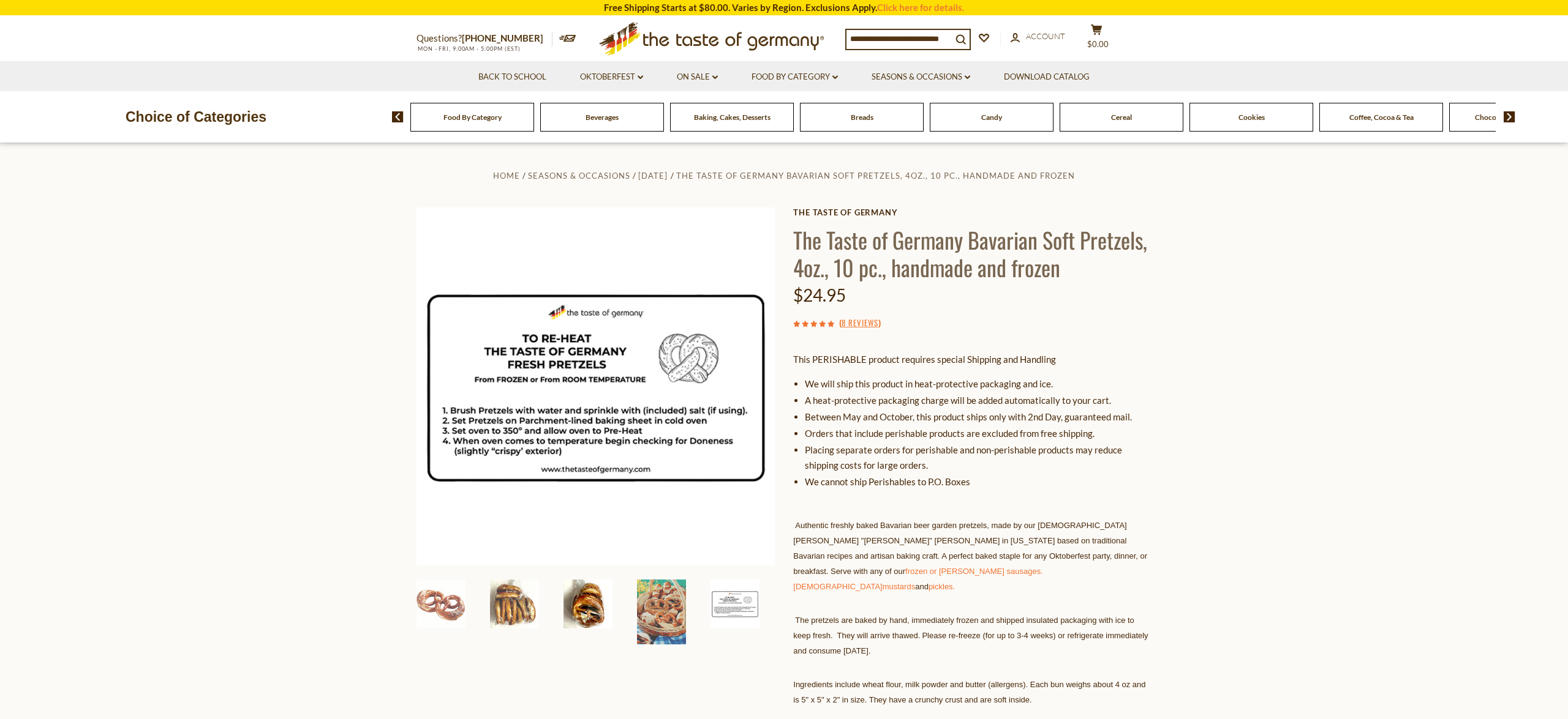
click at [598, 614] on img at bounding box center [588, 604] width 49 height 49
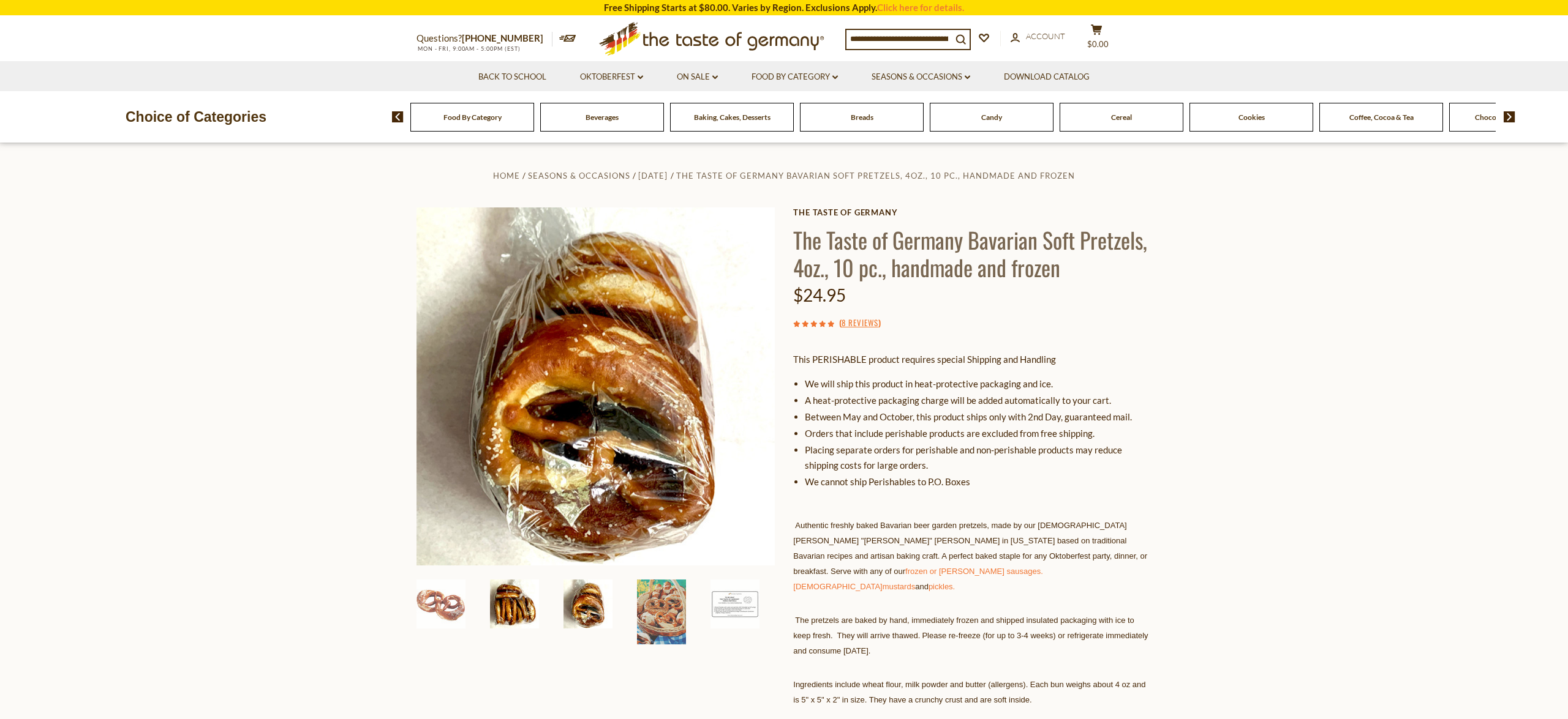
click at [535, 612] on img at bounding box center [514, 604] width 49 height 49
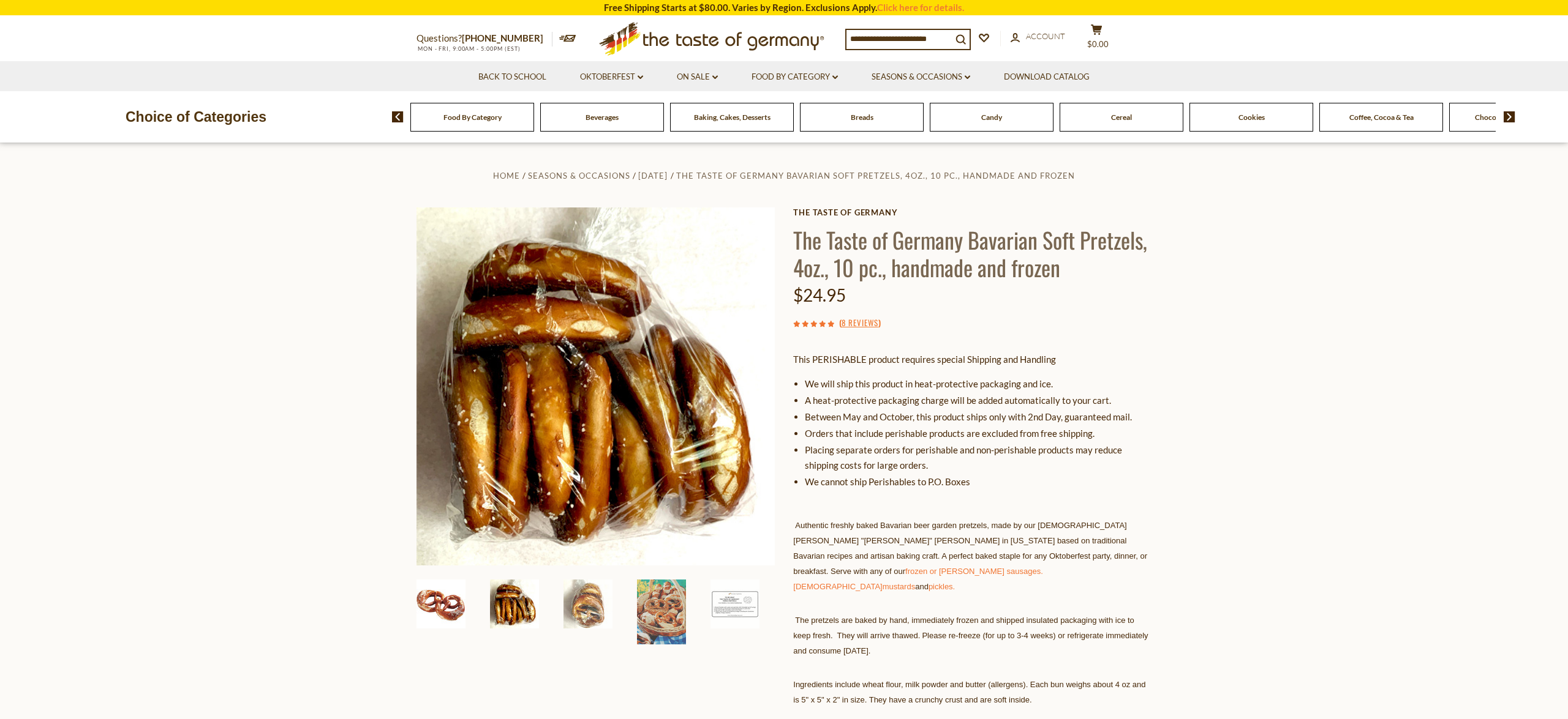
click at [439, 617] on img at bounding box center [441, 604] width 49 height 49
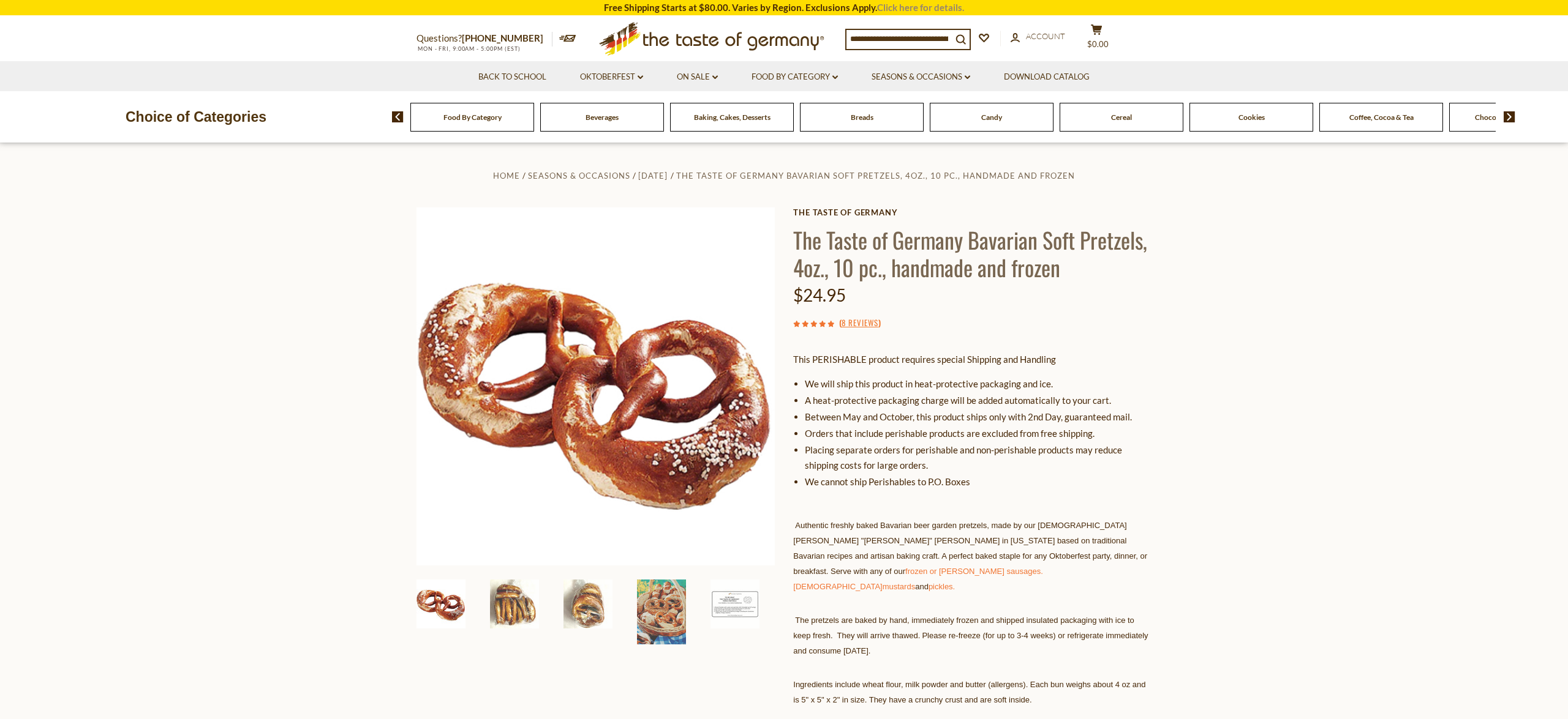
click at [901, 4] on link "Click here for details." at bounding box center [920, 7] width 87 height 11
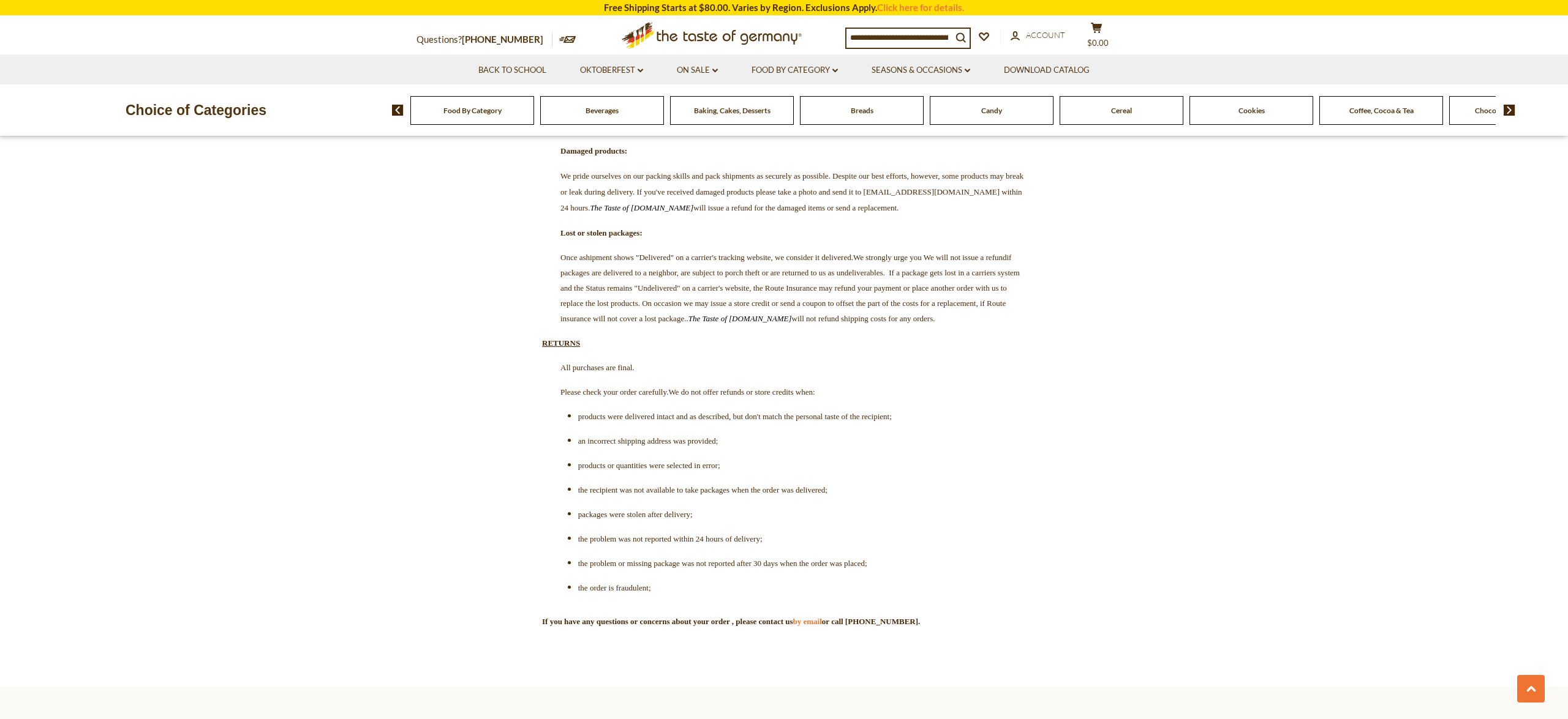
scroll to position [2995, 0]
